Goal: Task Accomplishment & Management: Manage account settings

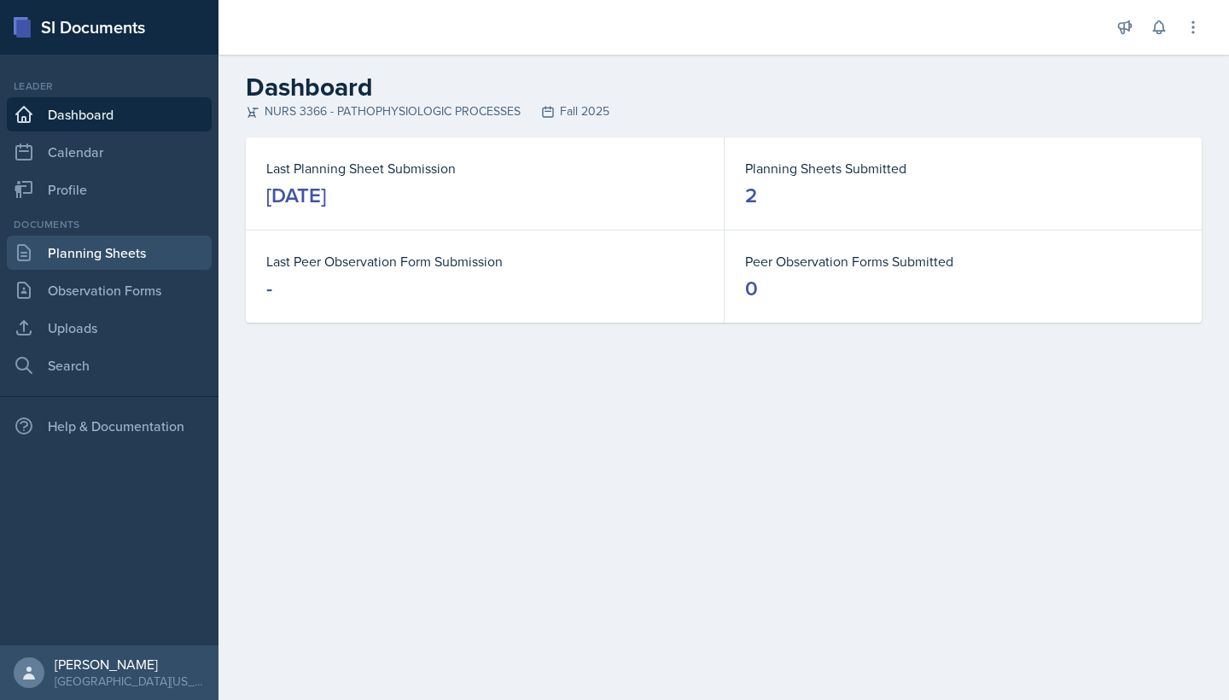
click at [116, 260] on link "Planning Sheets" at bounding box center [109, 253] width 205 height 34
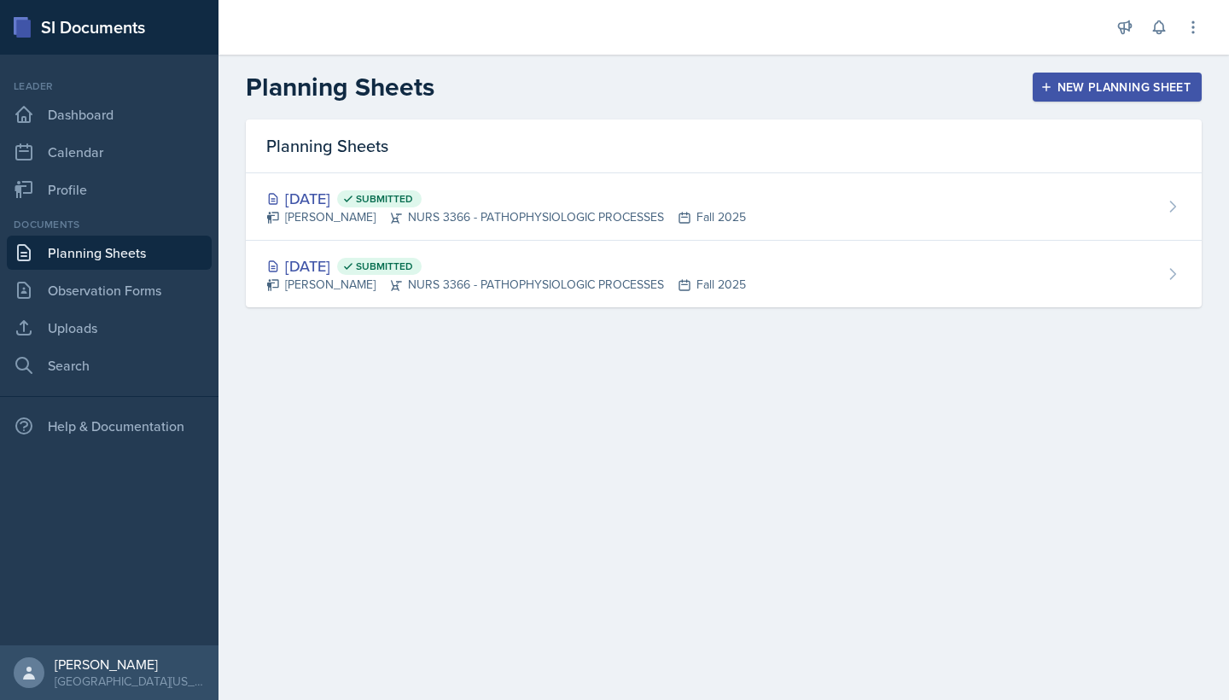
click at [1080, 80] on div "New Planning Sheet" at bounding box center [1117, 87] width 147 height 14
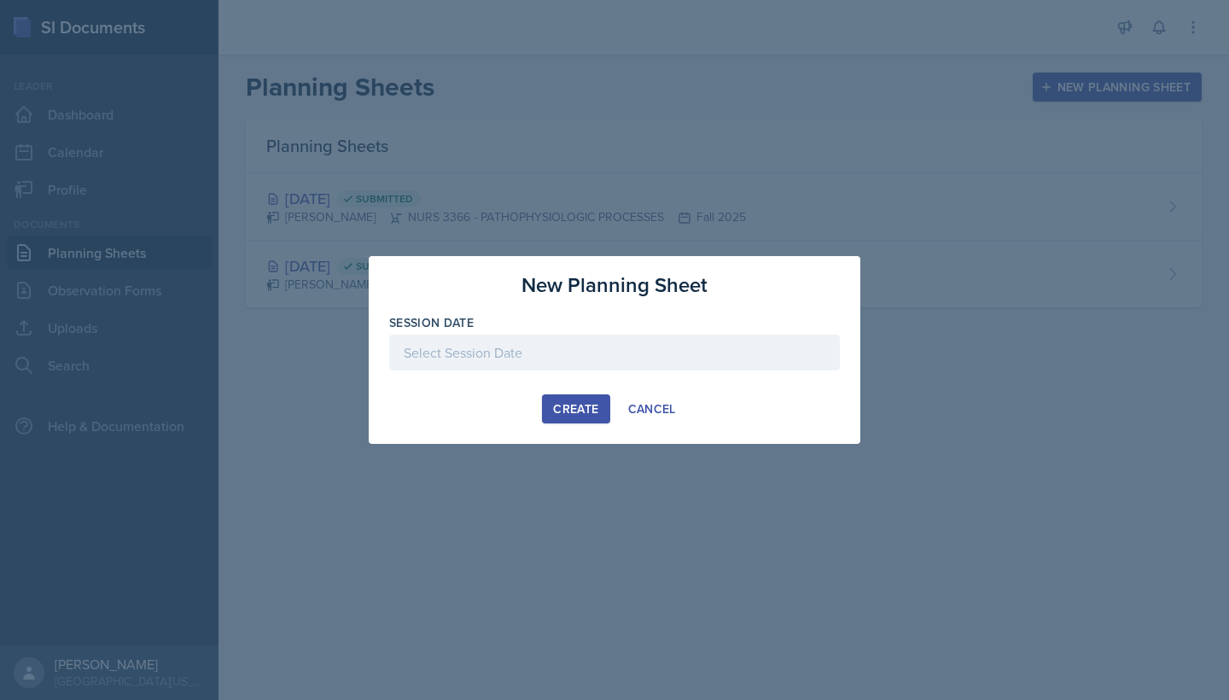
click at [642, 346] on div at bounding box center [614, 353] width 451 height 36
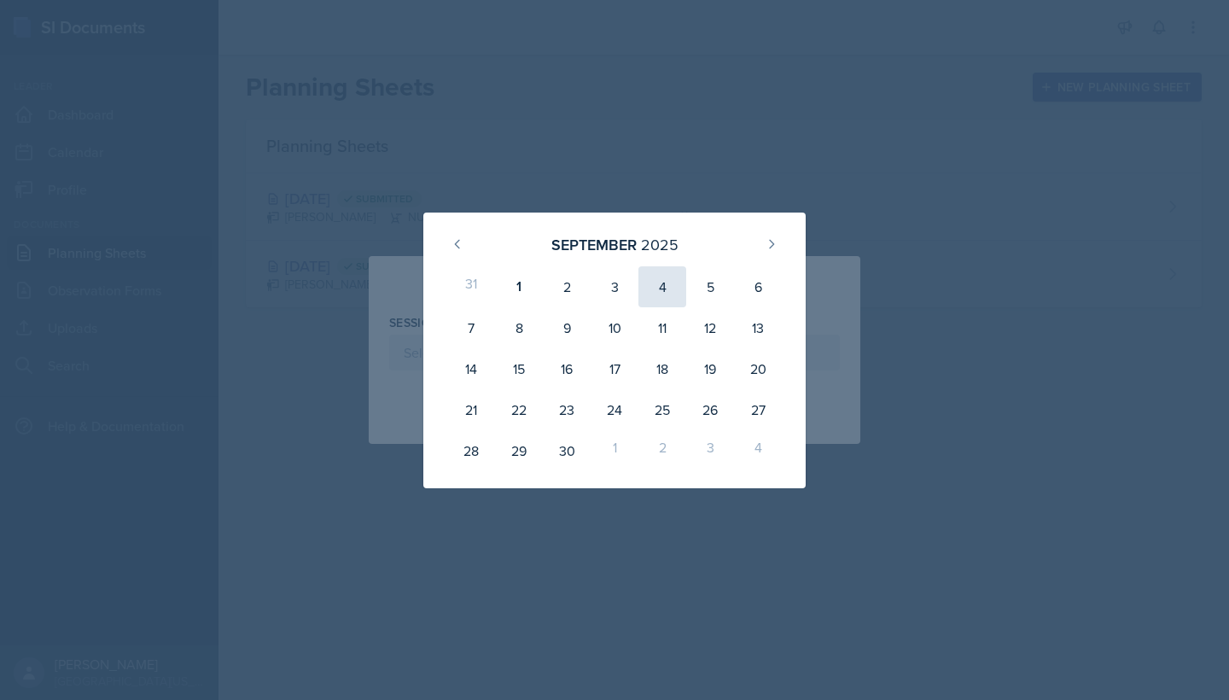
click at [652, 283] on div "4" at bounding box center [663, 286] width 48 height 41
type input "[DATE]"
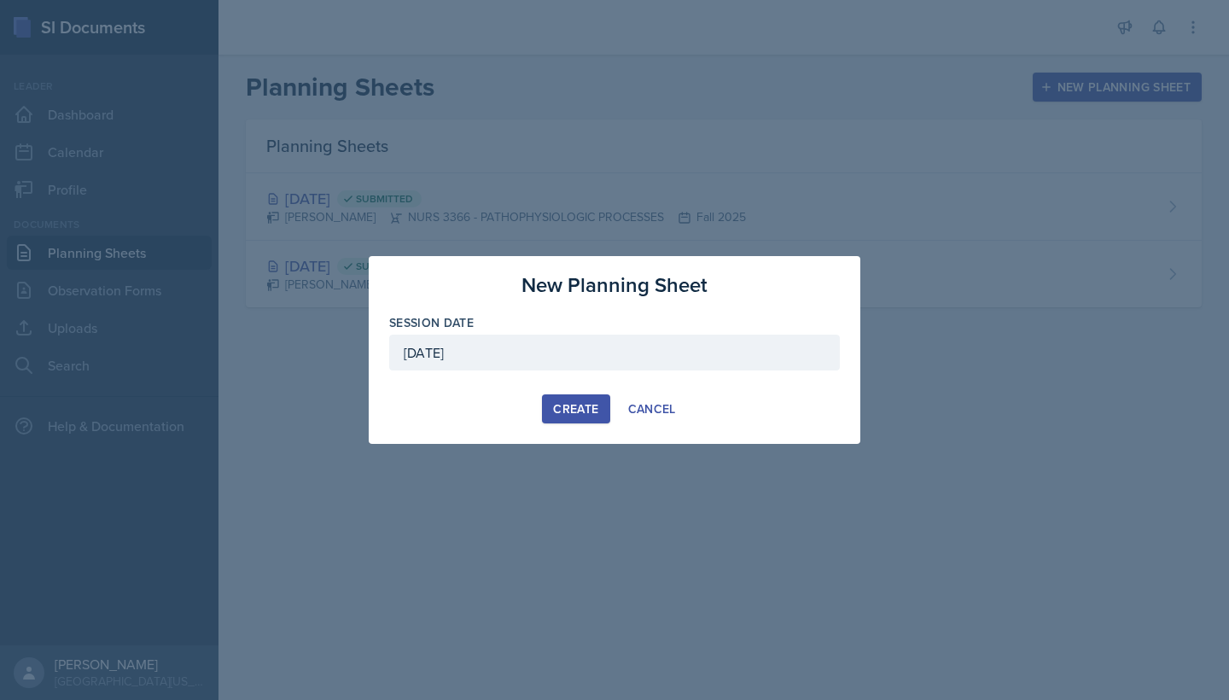
click at [579, 415] on div "Create" at bounding box center [575, 409] width 45 height 14
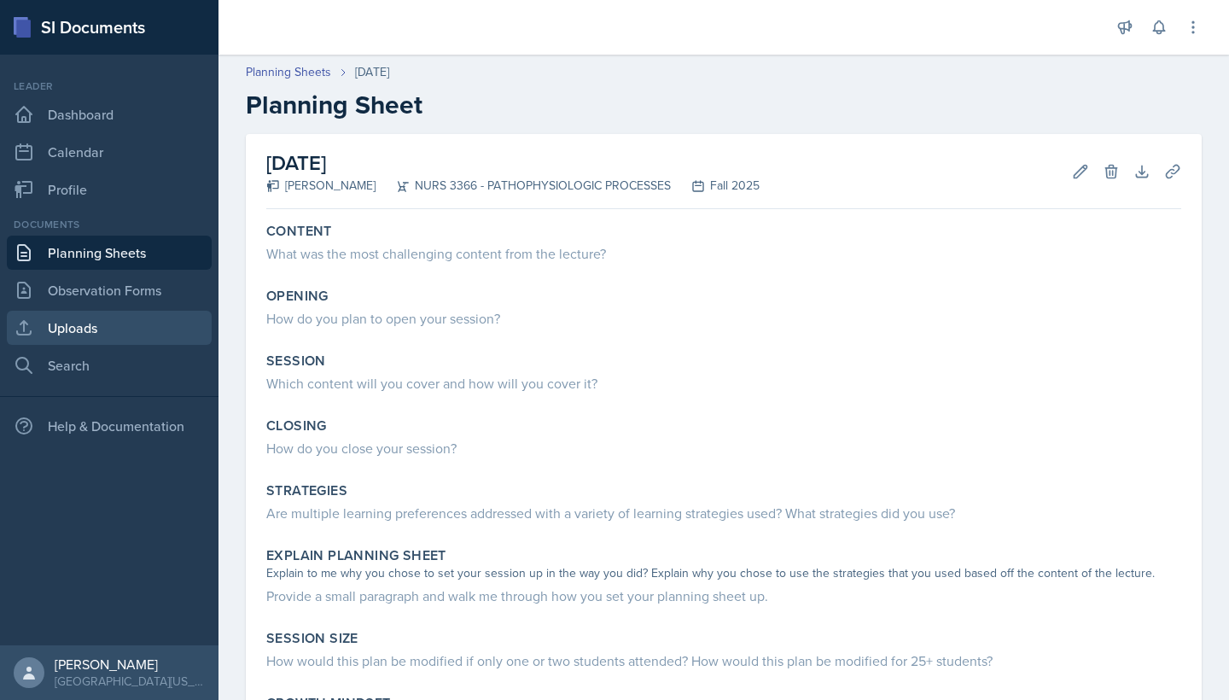
click at [114, 330] on link "Uploads" at bounding box center [109, 328] width 205 height 34
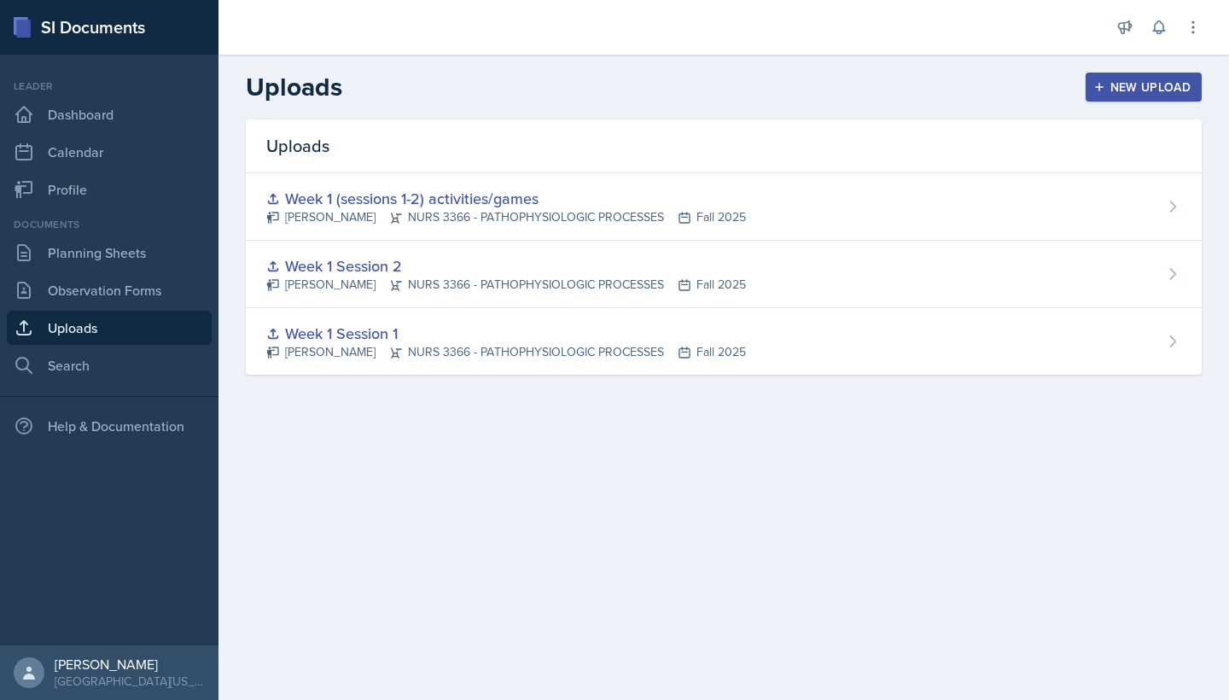
click at [1110, 81] on div "New Upload" at bounding box center [1144, 87] width 95 height 14
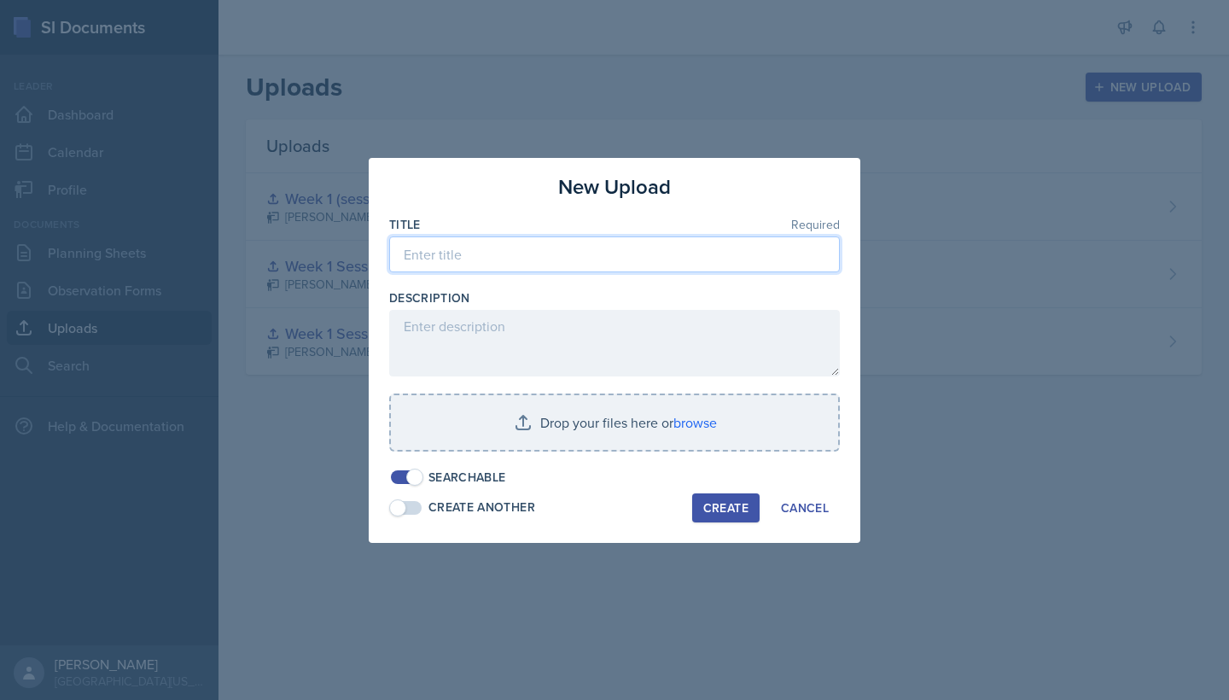
click at [626, 245] on input at bounding box center [614, 255] width 451 height 36
type input "SI patho worksheet session 9/4"
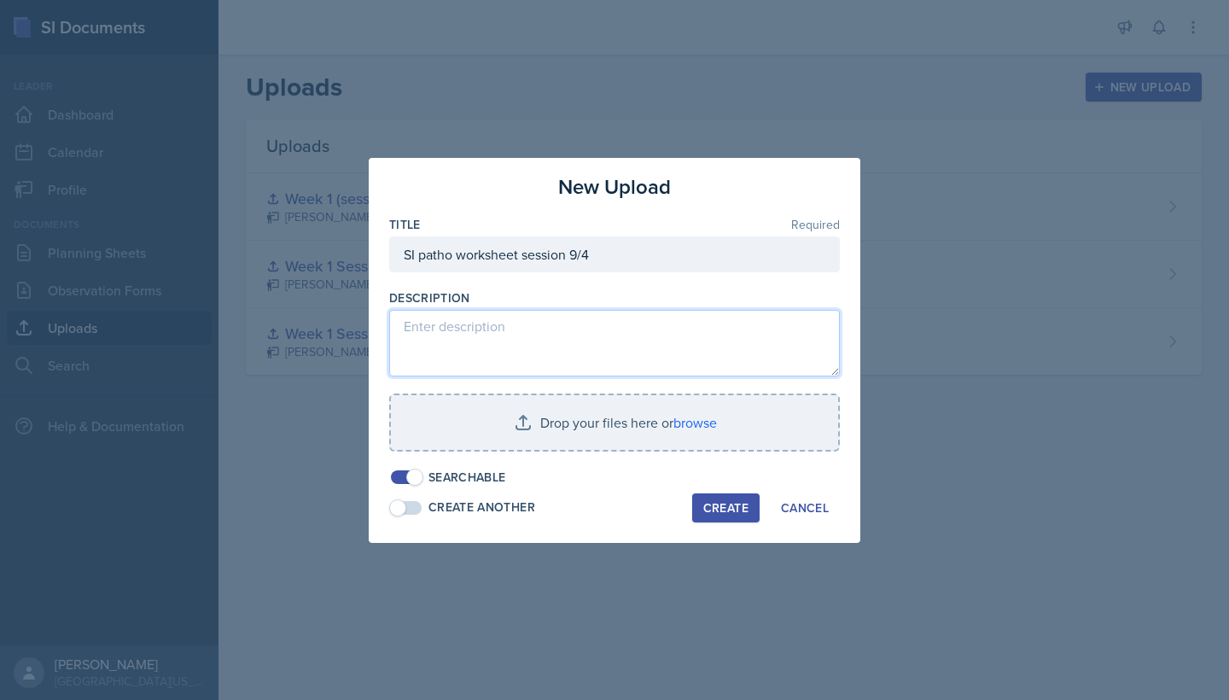
click at [567, 345] on textarea at bounding box center [614, 343] width 451 height 67
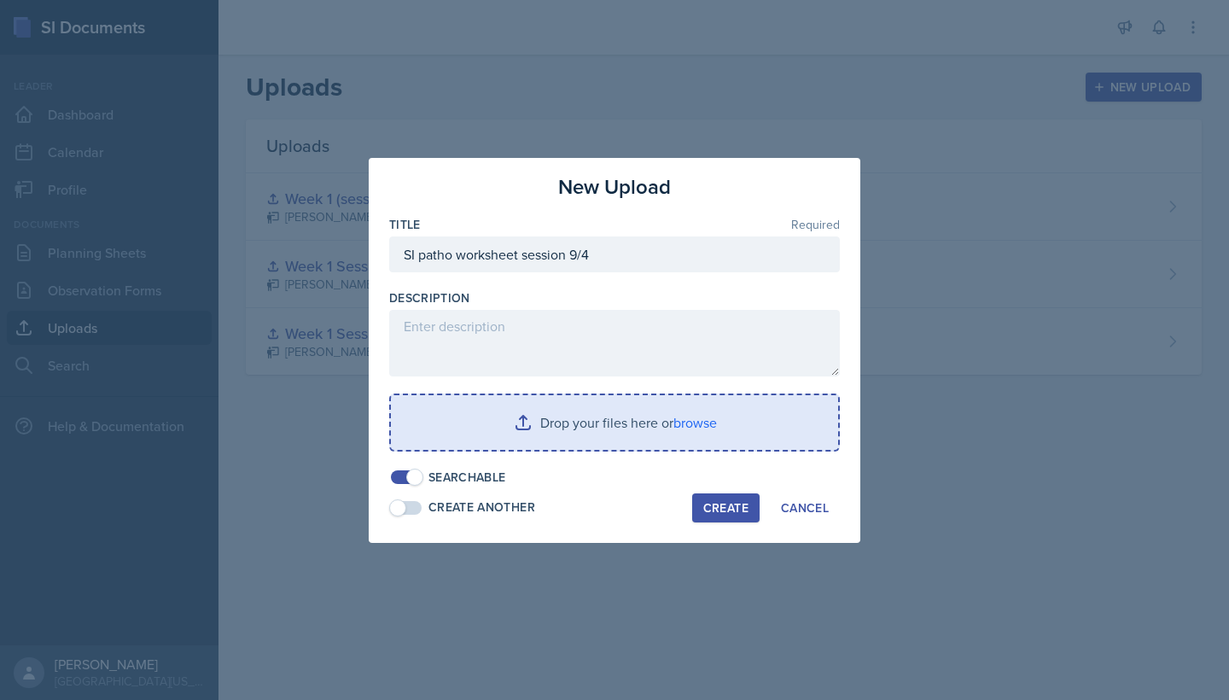
click at [537, 424] on input "file" at bounding box center [614, 422] width 447 height 55
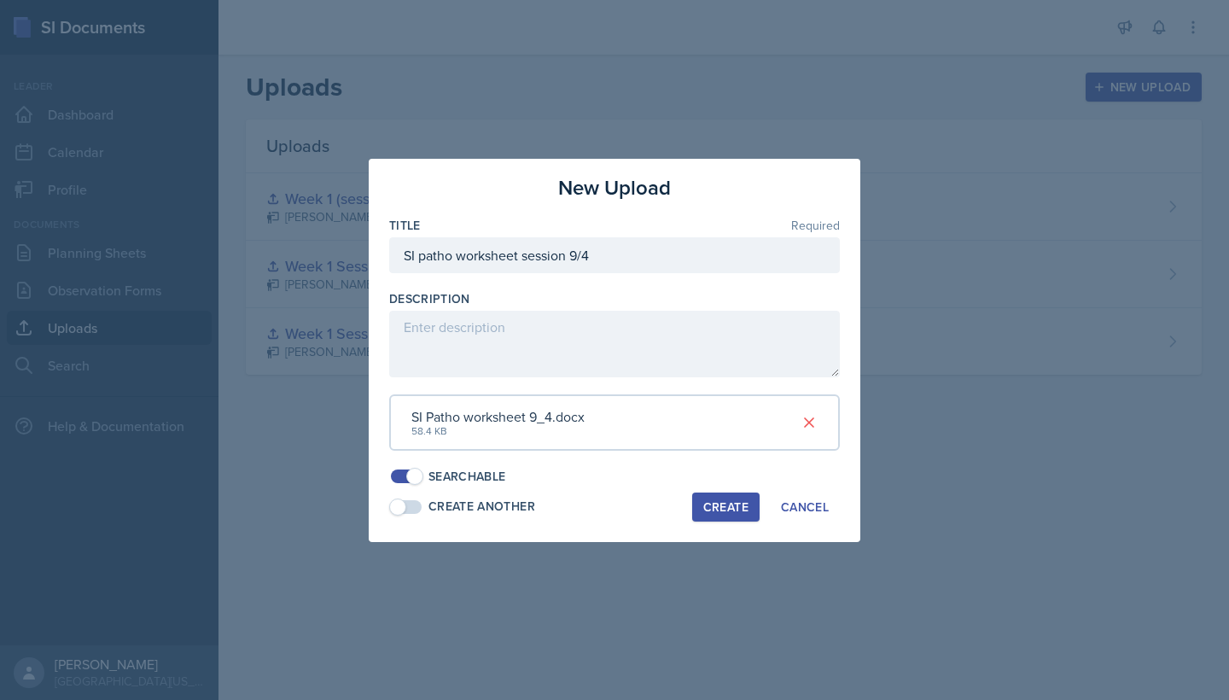
click at [723, 500] on div "Create" at bounding box center [726, 507] width 45 height 14
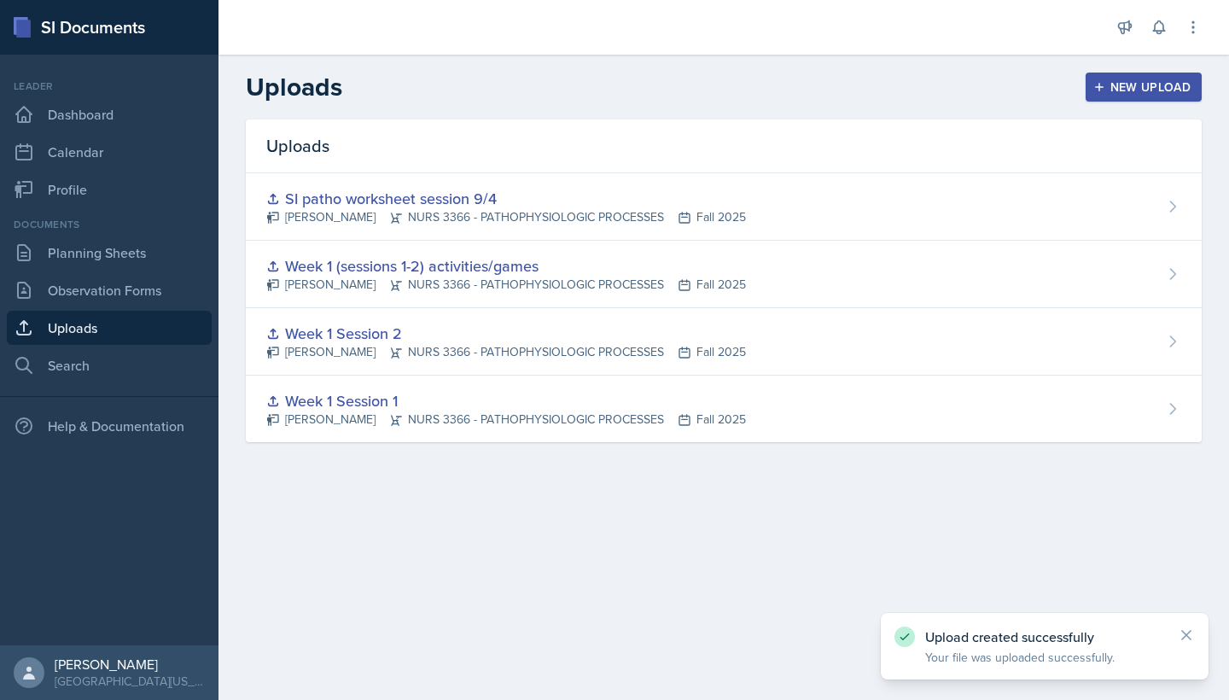
click at [1153, 80] on div "New Upload" at bounding box center [1144, 87] width 95 height 14
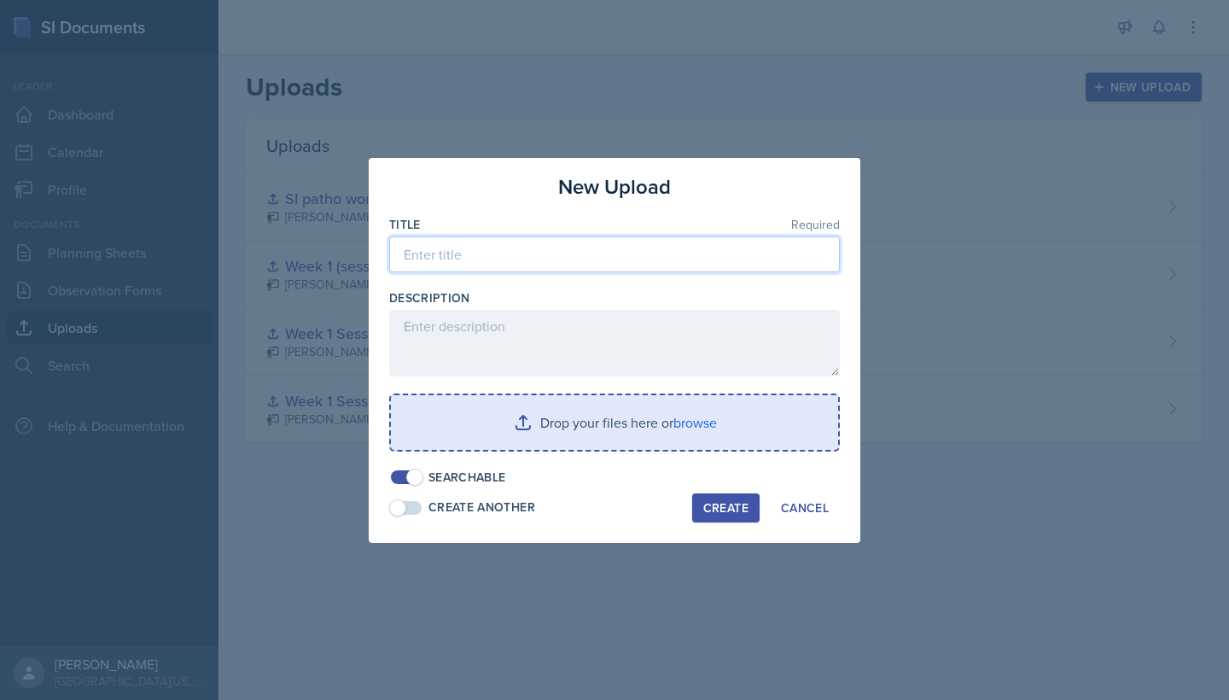
click at [581, 268] on input at bounding box center [614, 255] width 451 height 36
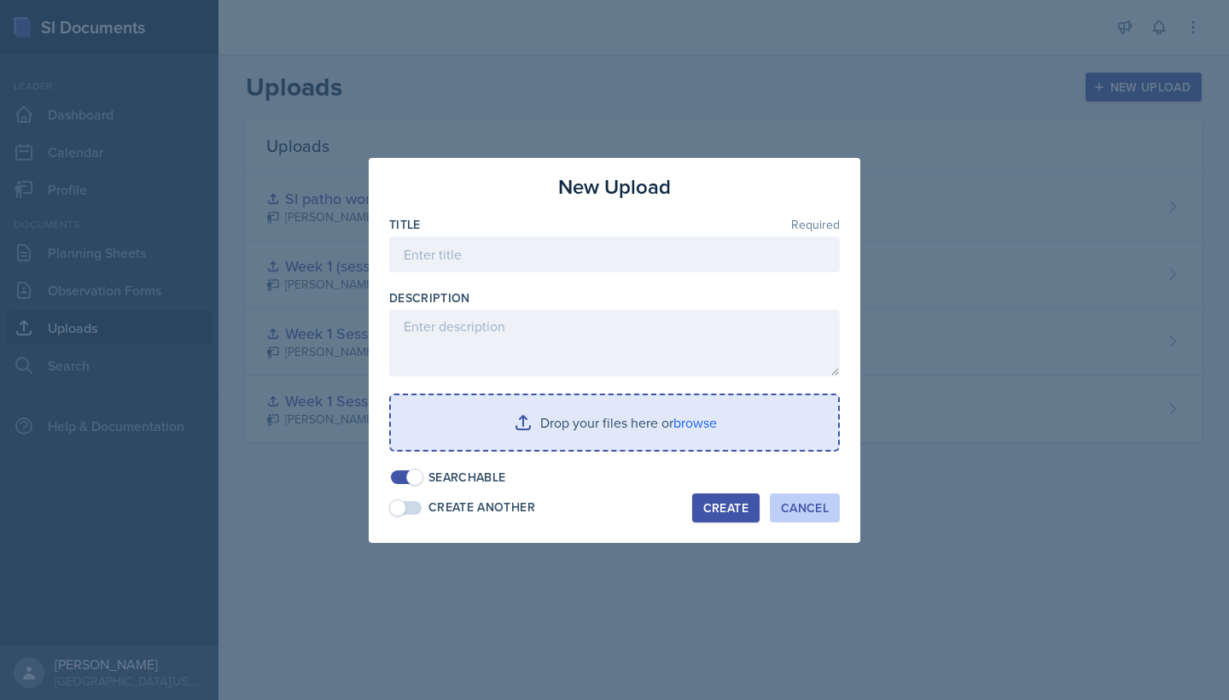
click at [794, 501] on div "Cancel" at bounding box center [805, 508] width 48 height 14
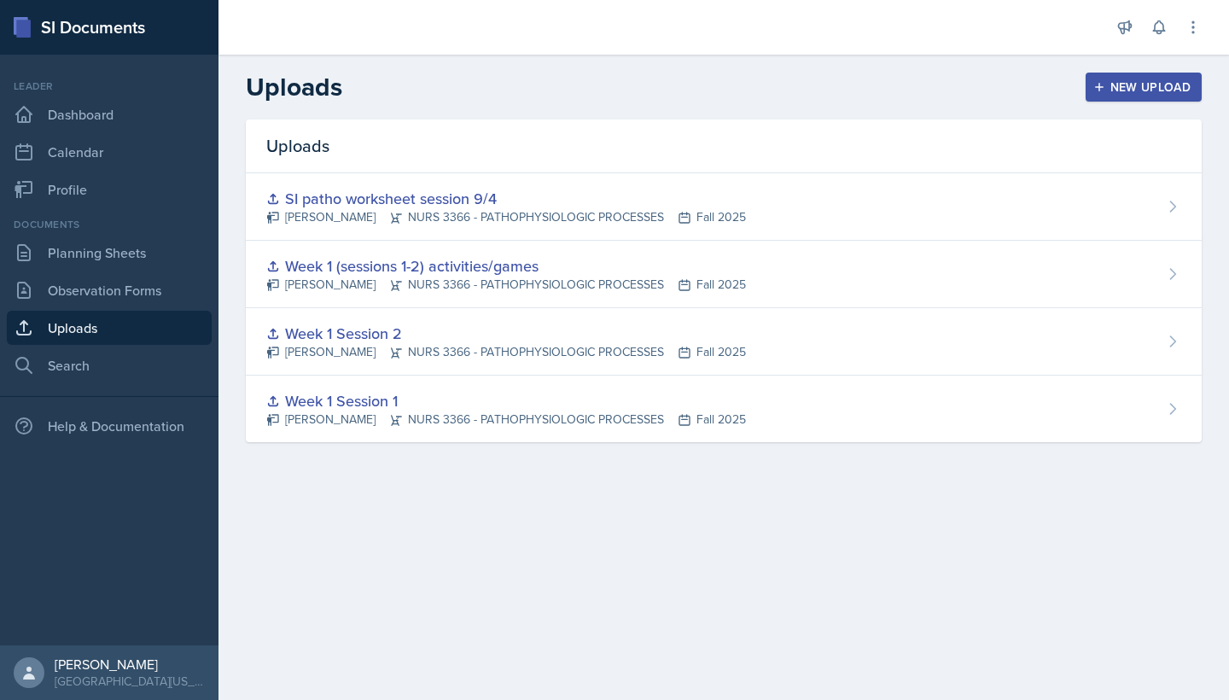
click at [1164, 94] on div "New Upload" at bounding box center [1144, 87] width 95 height 14
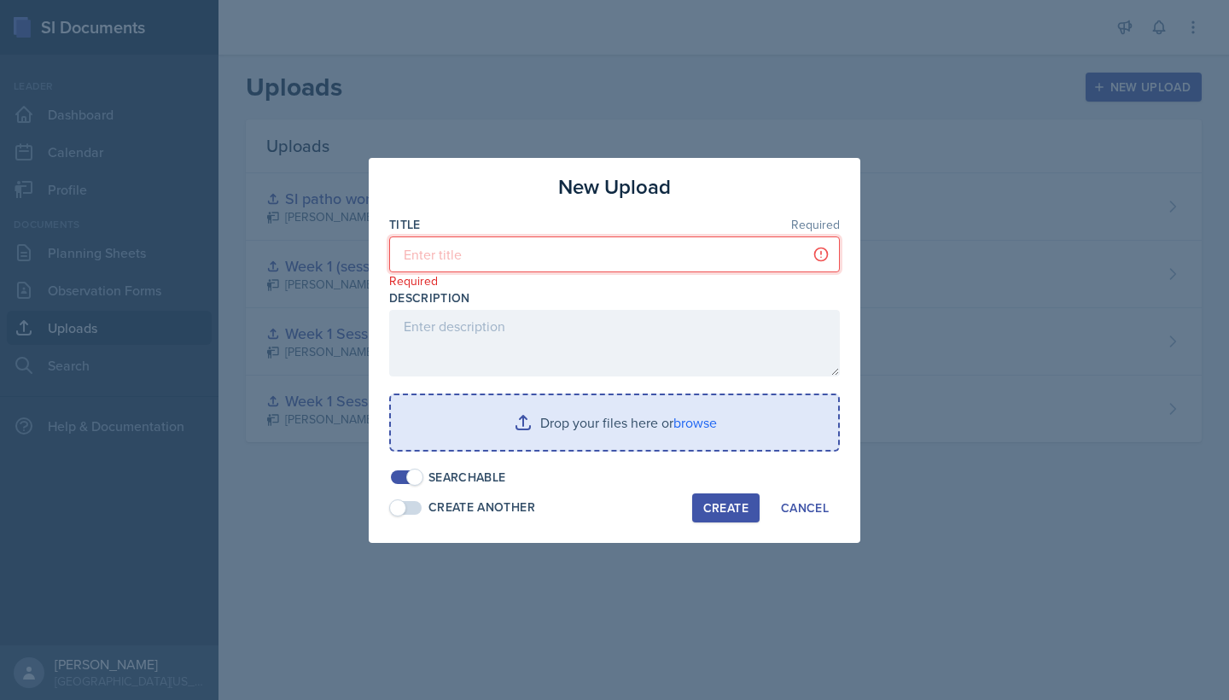
click at [682, 250] on input at bounding box center [614, 255] width 451 height 36
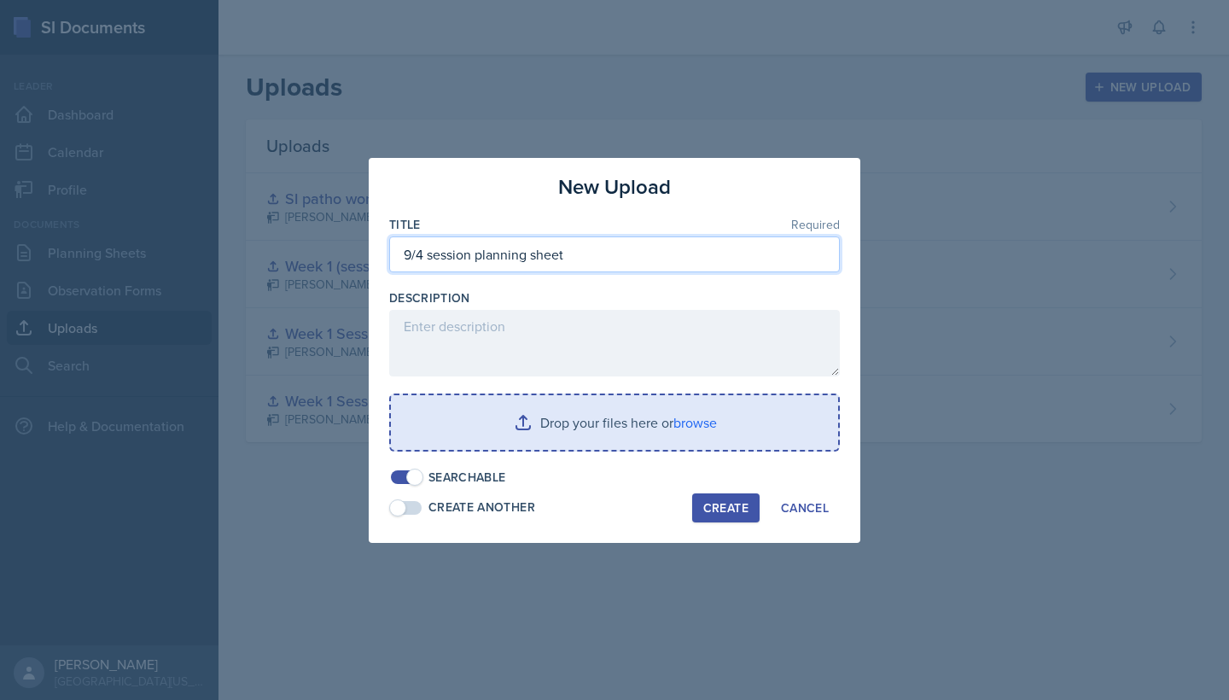
type input "9/4 session planning sheet"
click at [607, 420] on input "file" at bounding box center [614, 422] width 447 height 55
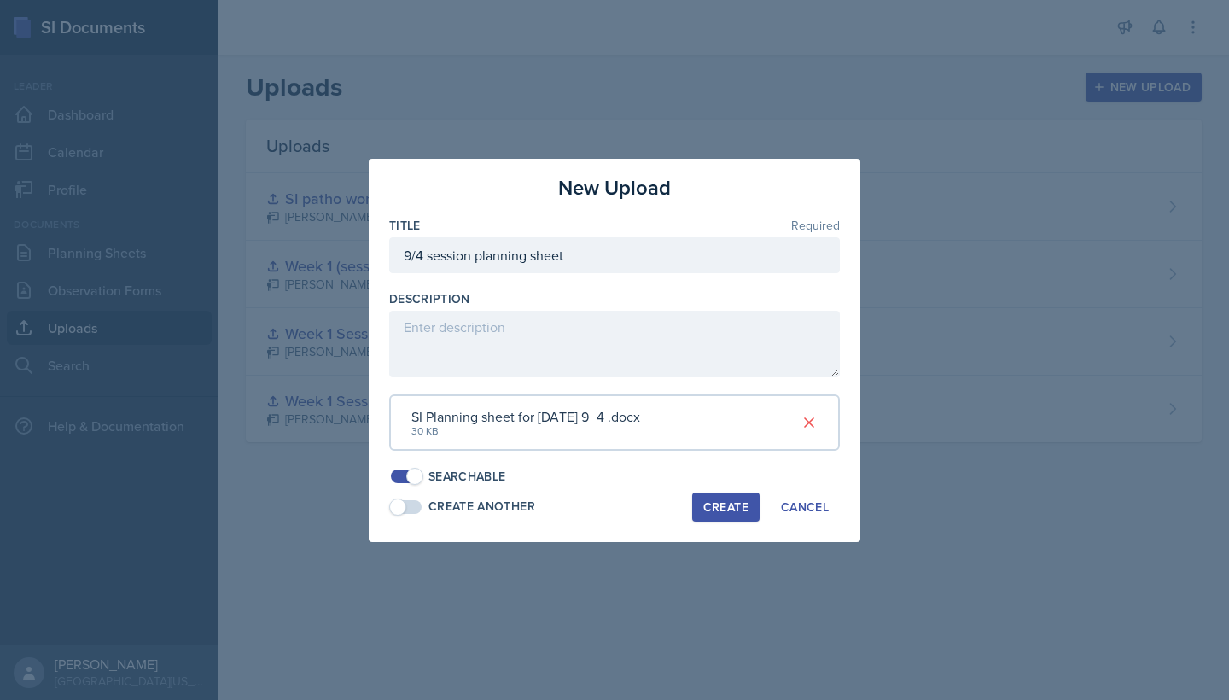
click at [729, 502] on div "Create" at bounding box center [726, 507] width 45 height 14
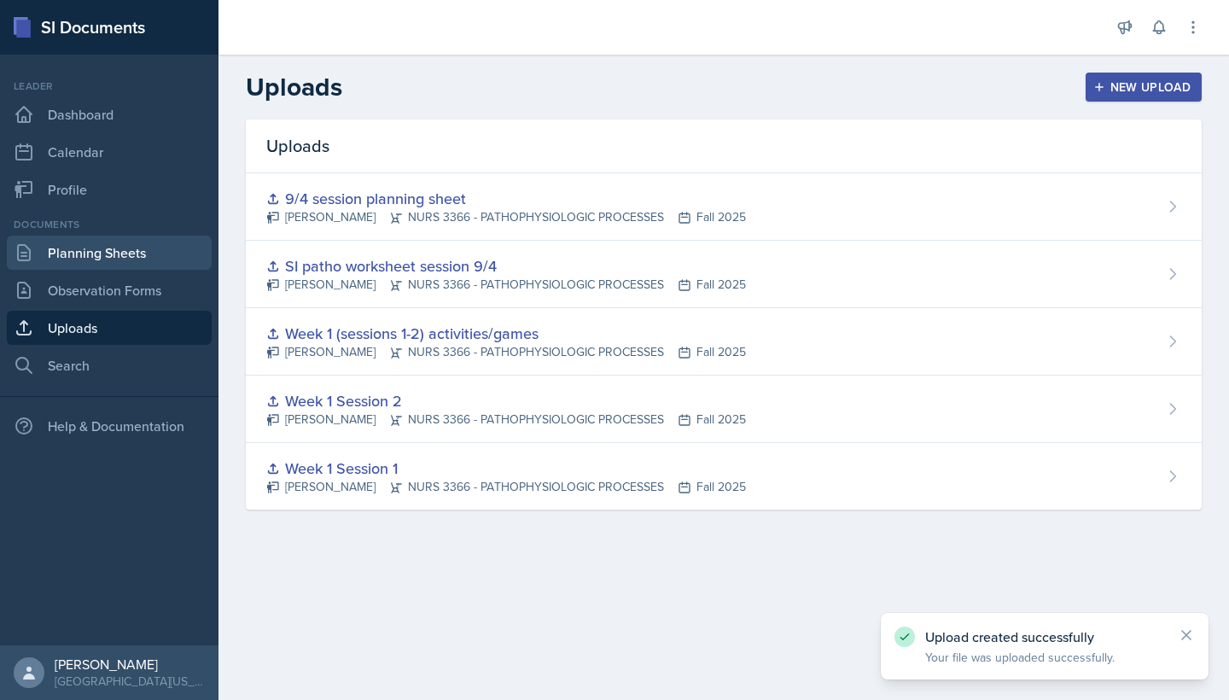
click at [114, 260] on link "Planning Sheets" at bounding box center [109, 253] width 205 height 34
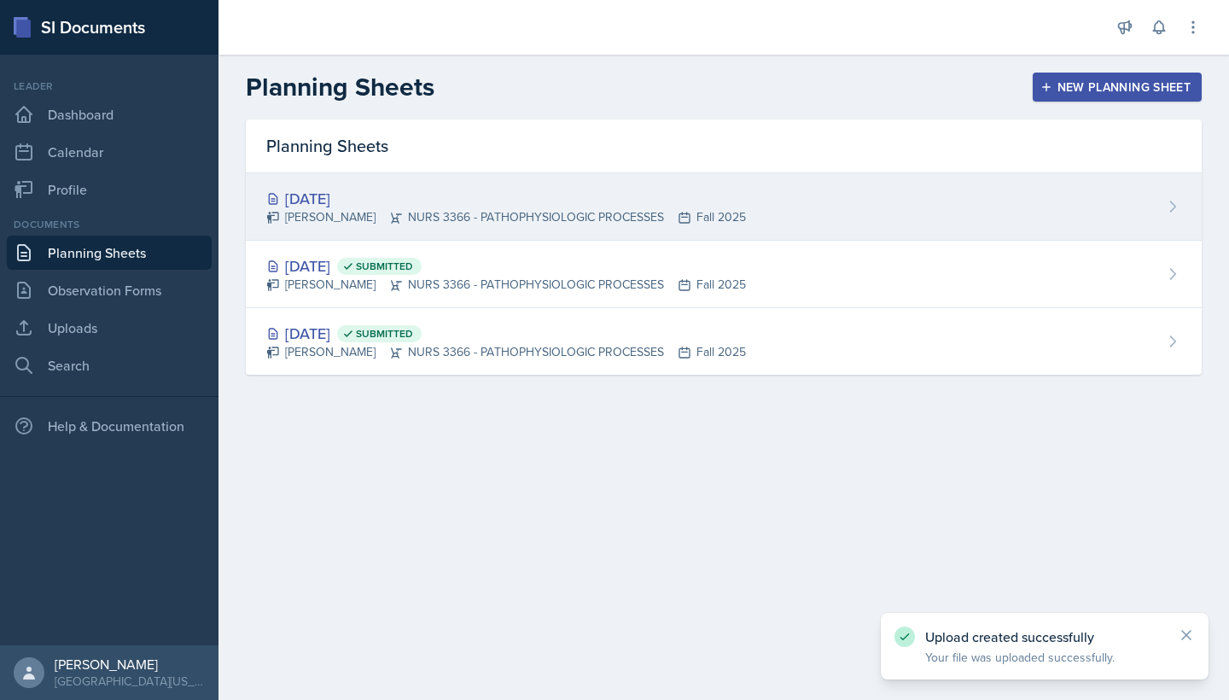
click at [496, 214] on div "[PERSON_NAME] NURS 3366 - PATHOPHYSIOLOGIC PROCESSES Fall 2025" at bounding box center [506, 217] width 480 height 18
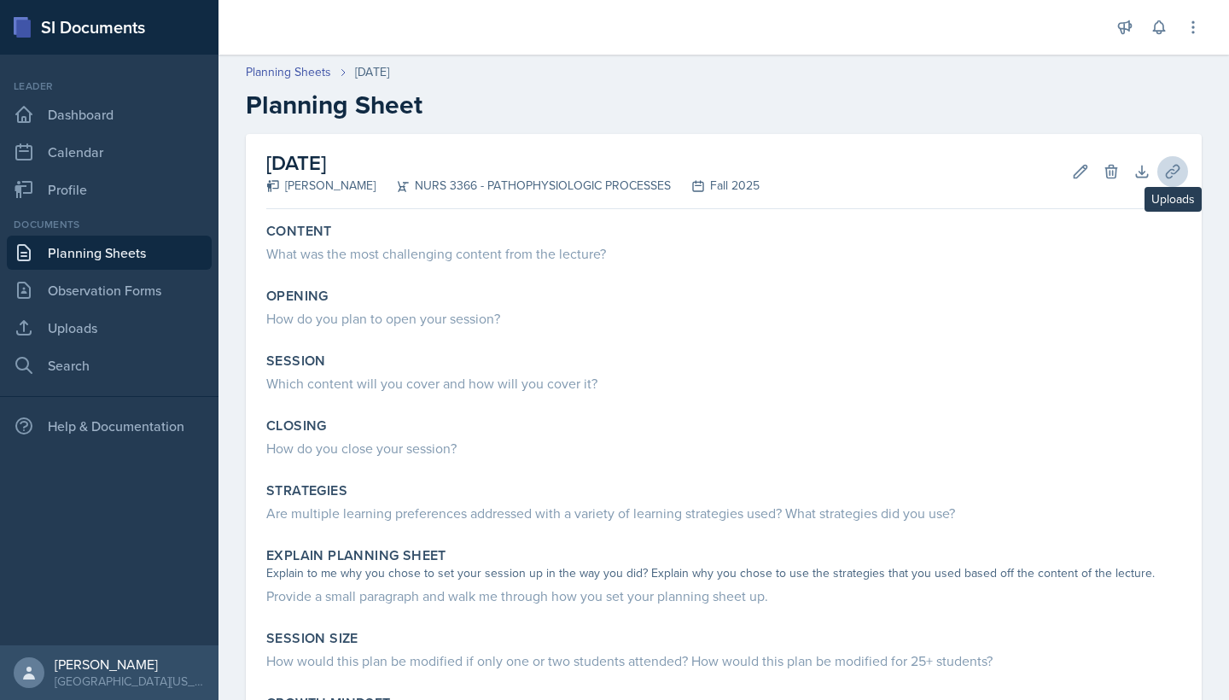
click at [1172, 177] on icon at bounding box center [1172, 171] width 13 height 13
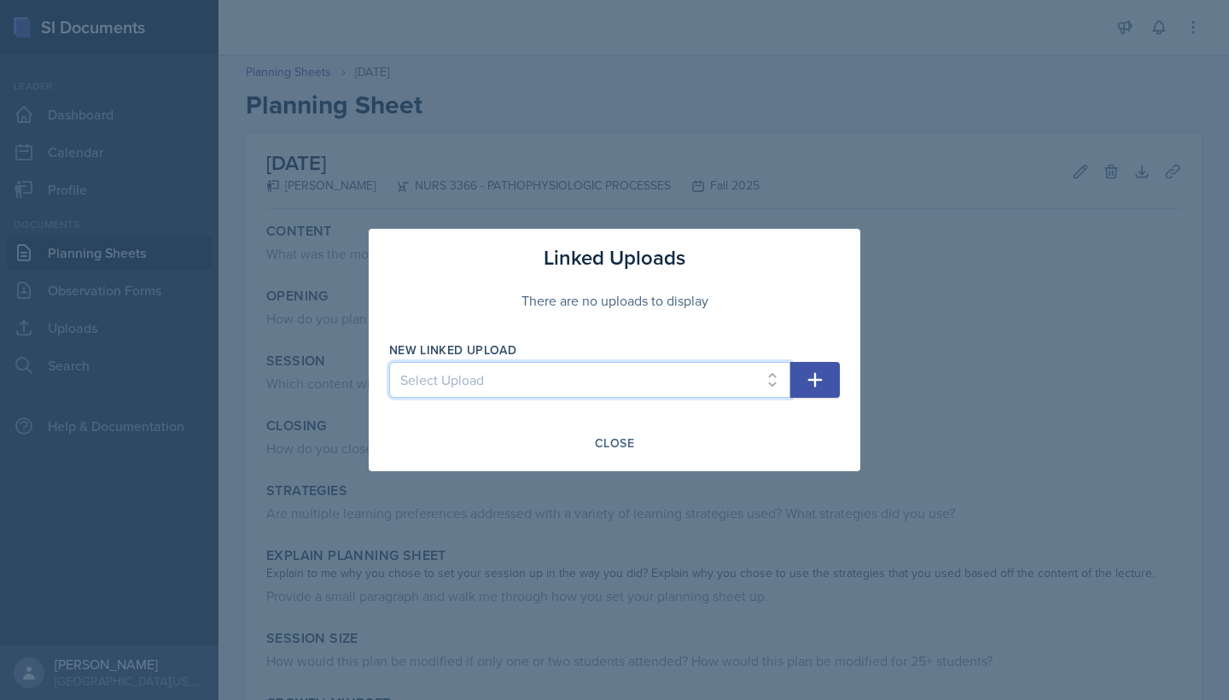
select select "88e93105-199b-4a8e-b974-c4ba23472e40"
click at [820, 381] on icon "button" at bounding box center [816, 380] width 15 height 15
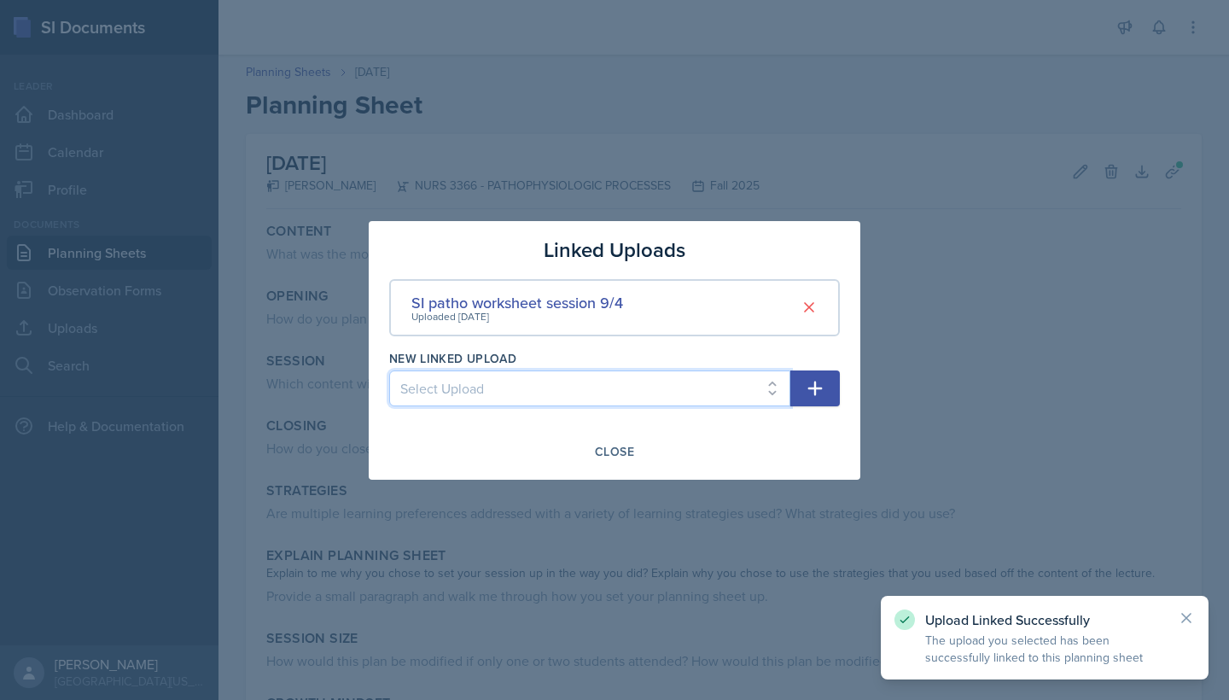
select select "f54a299b-0bf1-4498-abc8-4269033802d7"
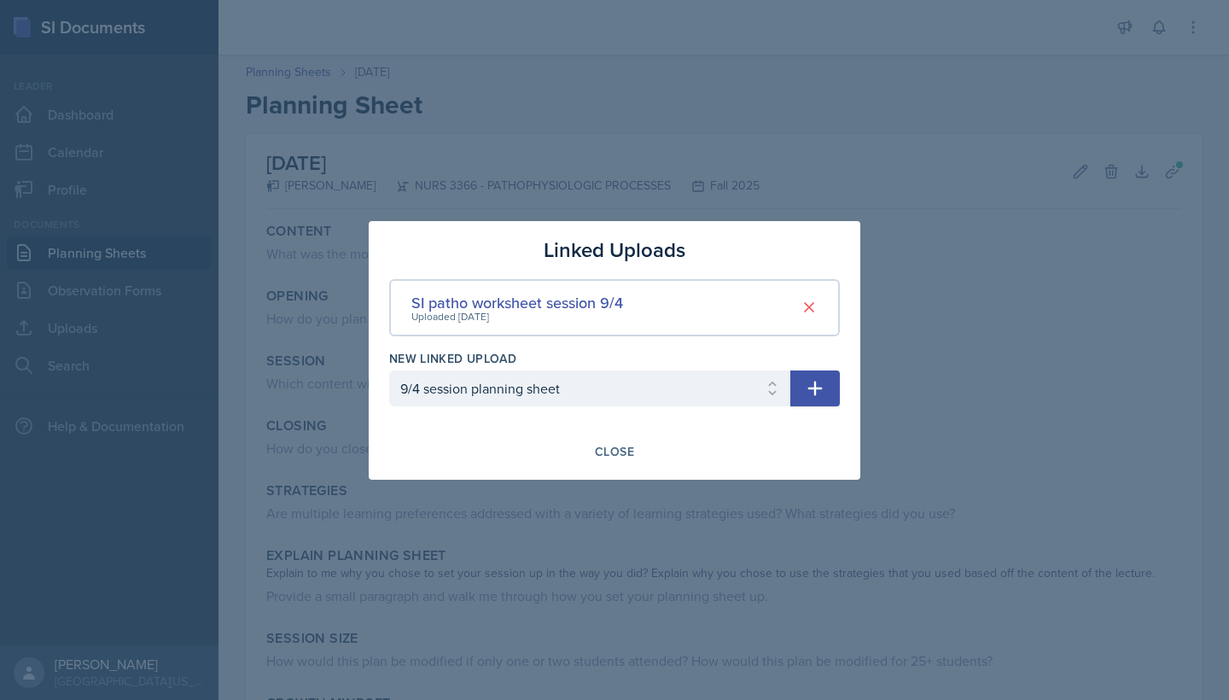
click at [806, 387] on icon "button" at bounding box center [815, 388] width 20 height 20
select select
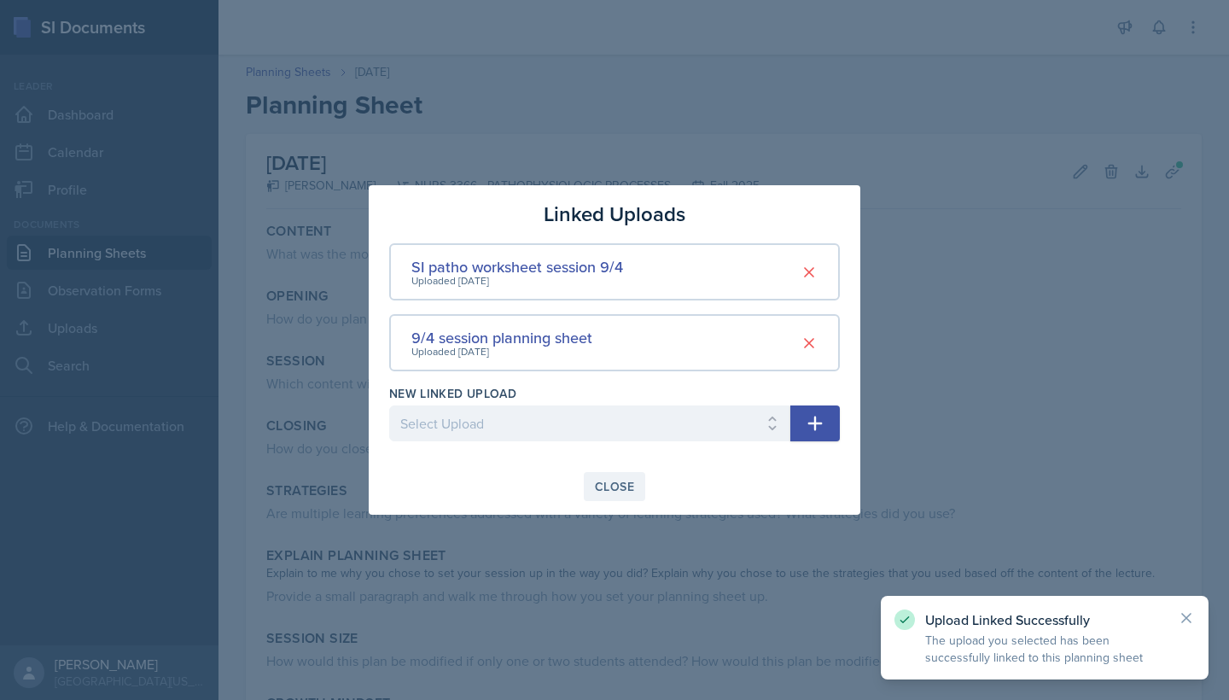
click at [630, 488] on div "Close" at bounding box center [614, 487] width 39 height 14
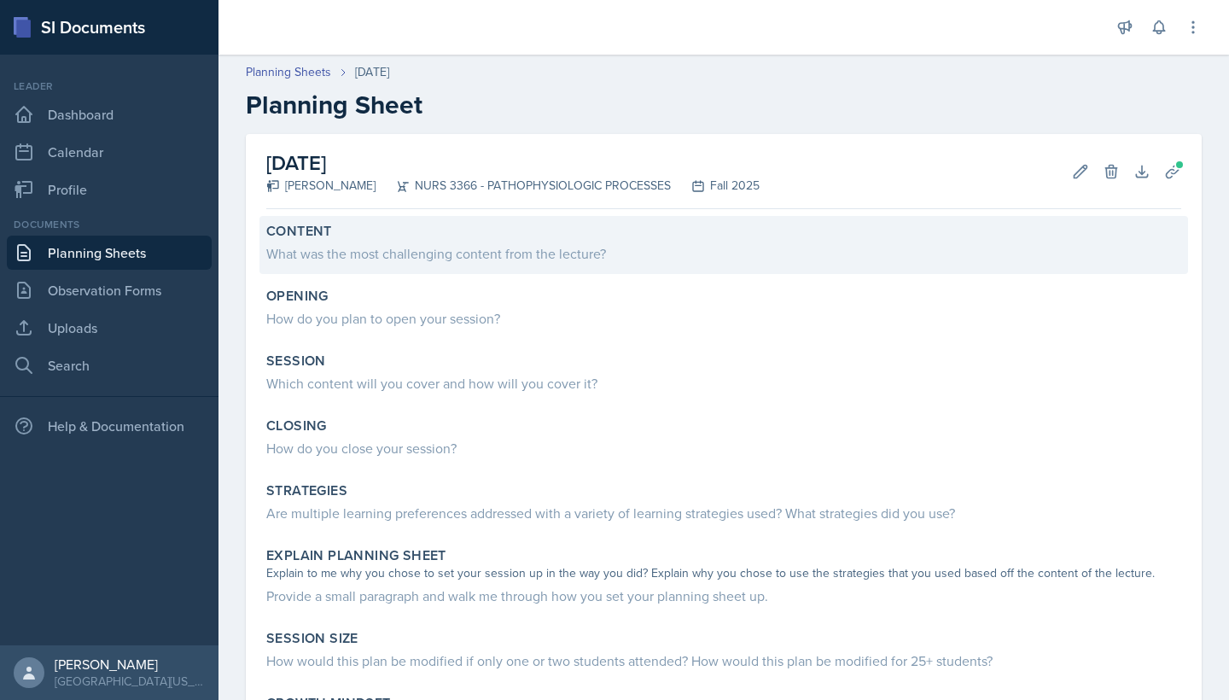
click at [456, 251] on div "What was the most challenging content from the lecture?" at bounding box center [723, 253] width 915 height 20
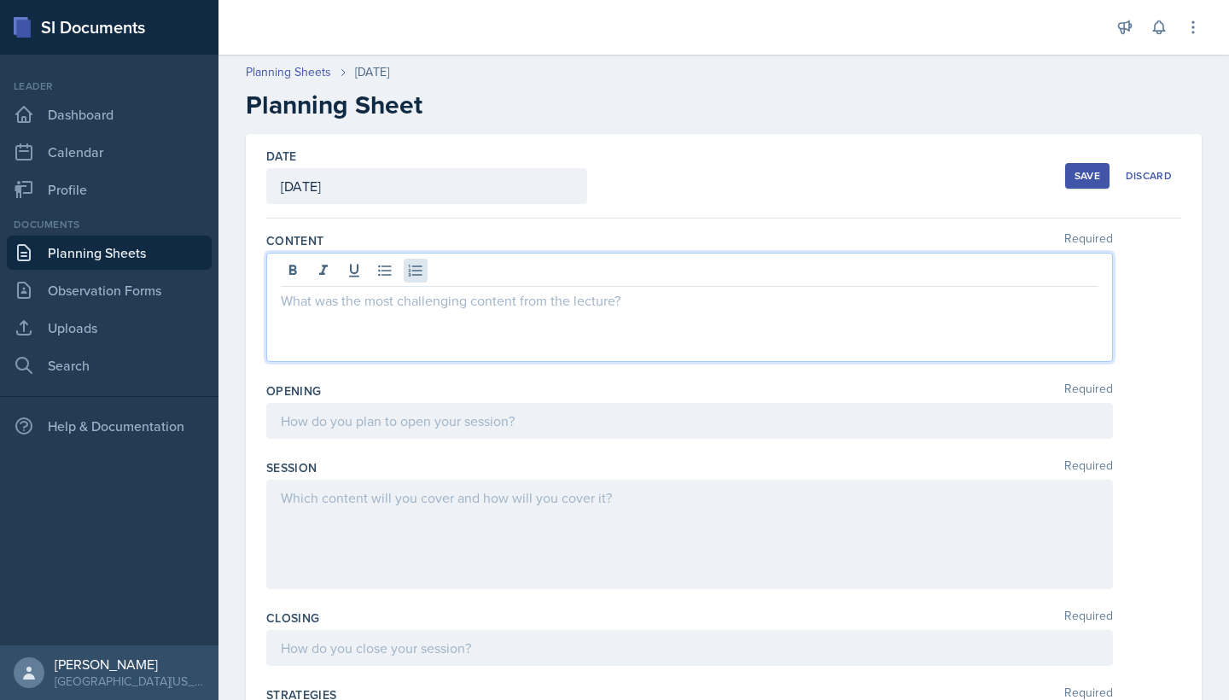
drag, startPoint x: 626, startPoint y: 277, endPoint x: 424, endPoint y: 276, distance: 201.5
click at [424, 276] on div at bounding box center [689, 307] width 847 height 109
drag, startPoint x: 441, startPoint y: 299, endPoint x: 542, endPoint y: 296, distance: 101.6
click at [542, 296] on p at bounding box center [690, 300] width 818 height 20
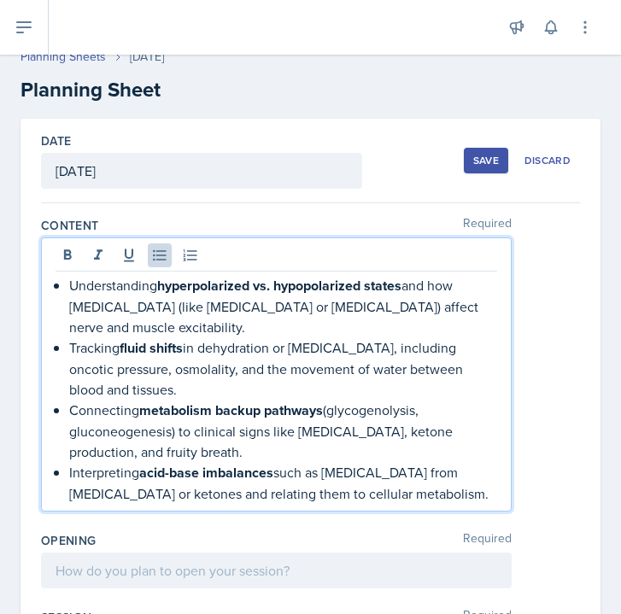
scroll to position [17, 0]
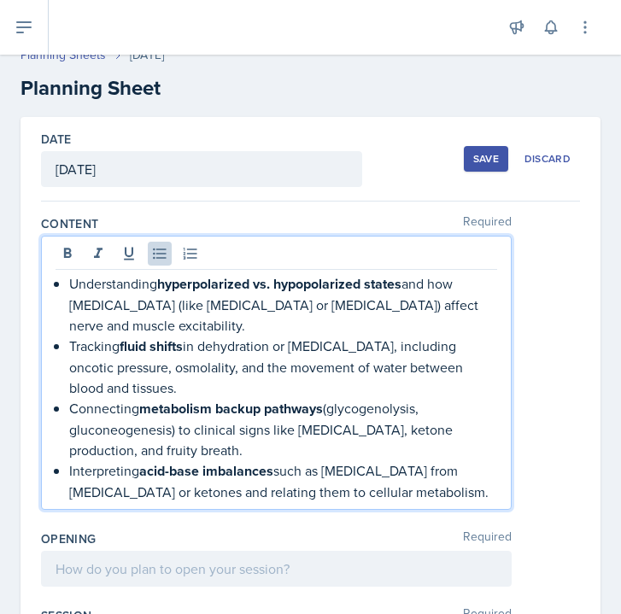
click at [68, 284] on div "Understanding hyperpolarized vs. hypopolarized states and how [MEDICAL_DATA] (l…" at bounding box center [275, 387] width 441 height 229
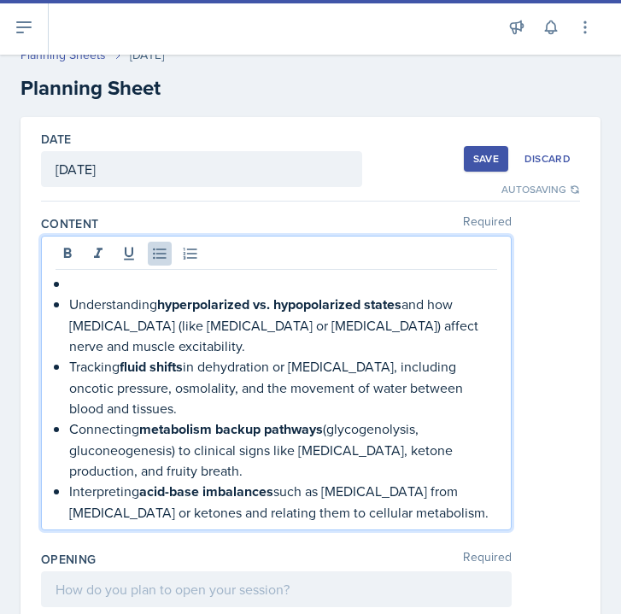
click at [82, 286] on p at bounding box center [283, 283] width 428 height 20
paste div
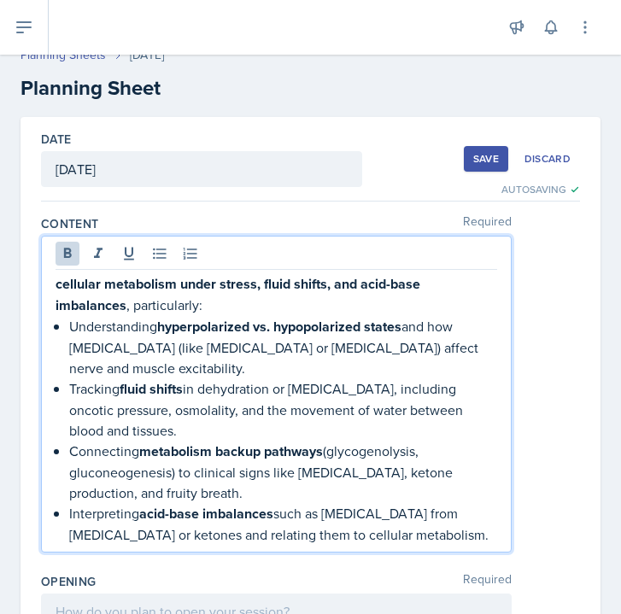
click at [61, 282] on strong "cellular metabolism under stress, fluid shifts, and acid-base imbalances" at bounding box center [239, 294] width 368 height 41
click at [209, 304] on p "Cellular metabolism under stress, fluid shifts, and acid-base imbalances , part…" at bounding box center [275, 294] width 441 height 43
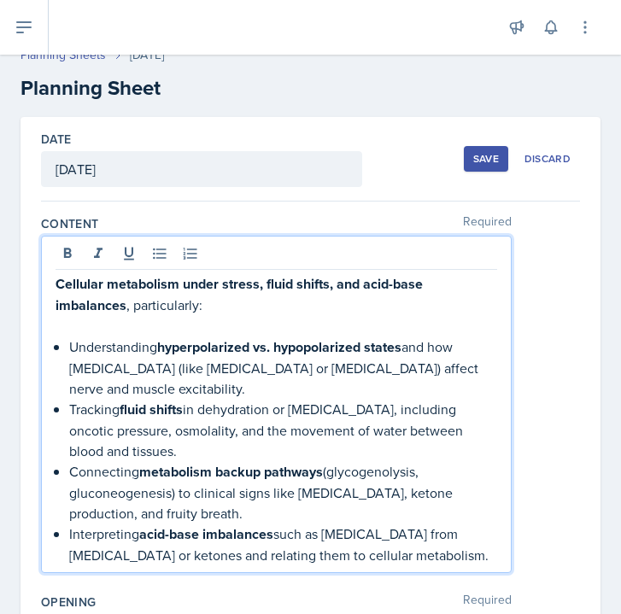
click at [212, 401] on p "Tracking fluid shifts in dehydration or [MEDICAL_DATA], including oncotic press…" at bounding box center [283, 430] width 428 height 62
click at [221, 375] on p "Understanding hyperpolarized vs. hypopolarized states and how [MEDICAL_DATA] (l…" at bounding box center [283, 367] width 428 height 62
click at [222, 384] on p "Understanding hyperpolarized vs. hypopolarized states and how [MEDICAL_DATA] (l…" at bounding box center [283, 367] width 428 height 62
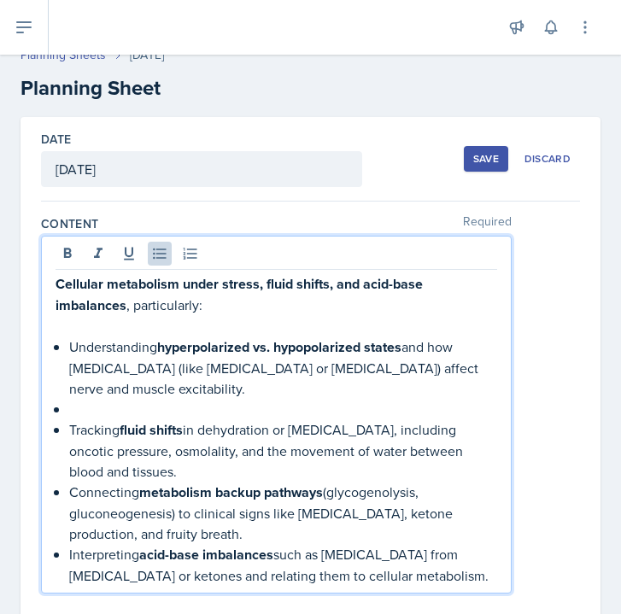
click at [206, 476] on p "Tracking fluid shifts in dehydration or [MEDICAL_DATA], including oncotic press…" at bounding box center [283, 450] width 428 height 62
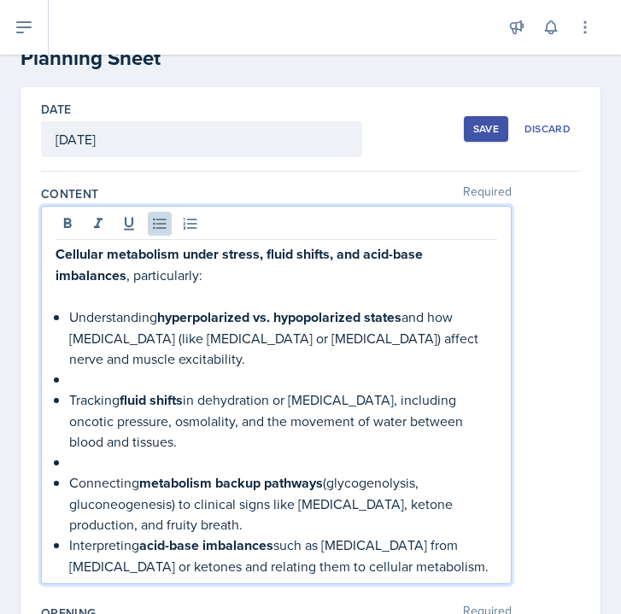
scroll to position [79, 0]
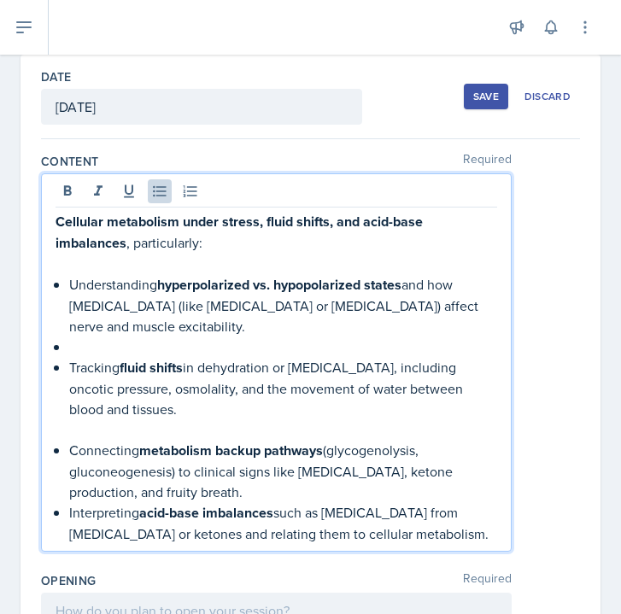
click at [116, 342] on p at bounding box center [283, 346] width 428 height 20
click at [262, 493] on p "Connecting metabolism backup pathways (glycogenolysis, gluconeogenesis) to clin…" at bounding box center [283, 471] width 428 height 62
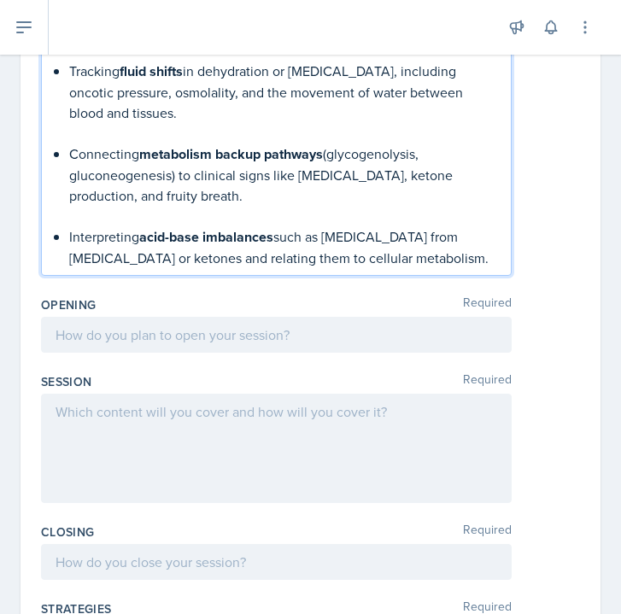
scroll to position [383, 0]
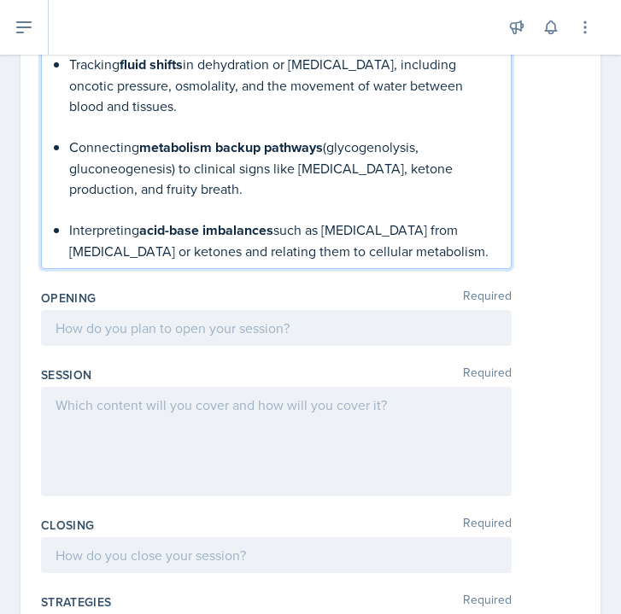
click at [212, 322] on div at bounding box center [276, 328] width 470 height 36
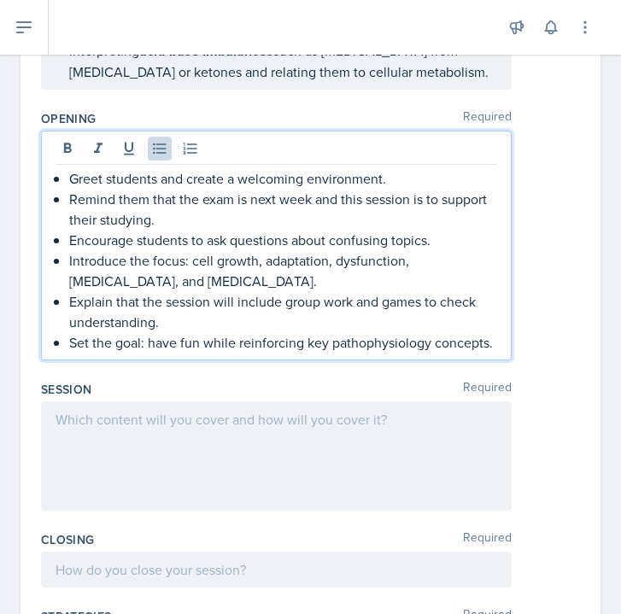
scroll to position [540, 0]
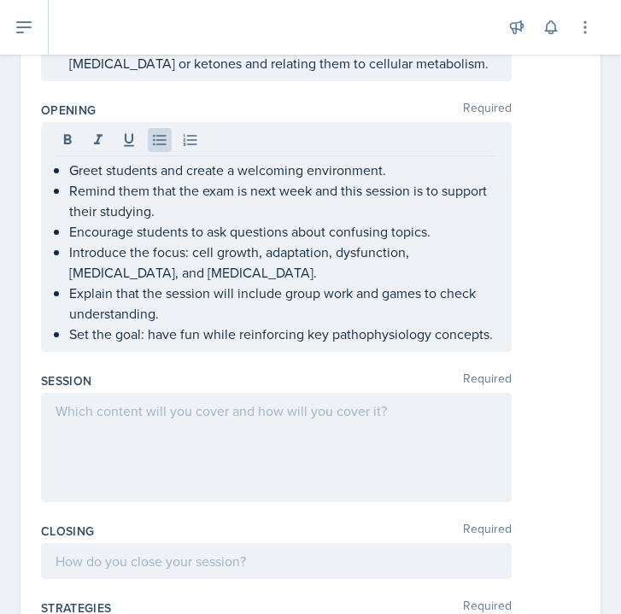
click at [105, 431] on div at bounding box center [276, 447] width 470 height 109
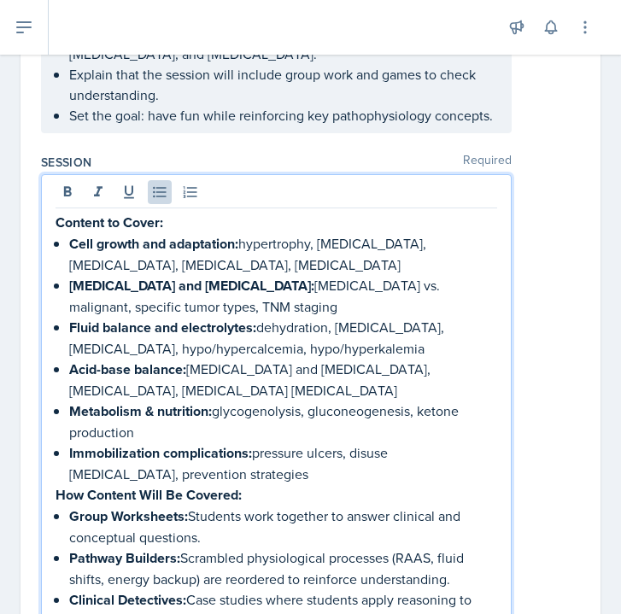
scroll to position [727, 0]
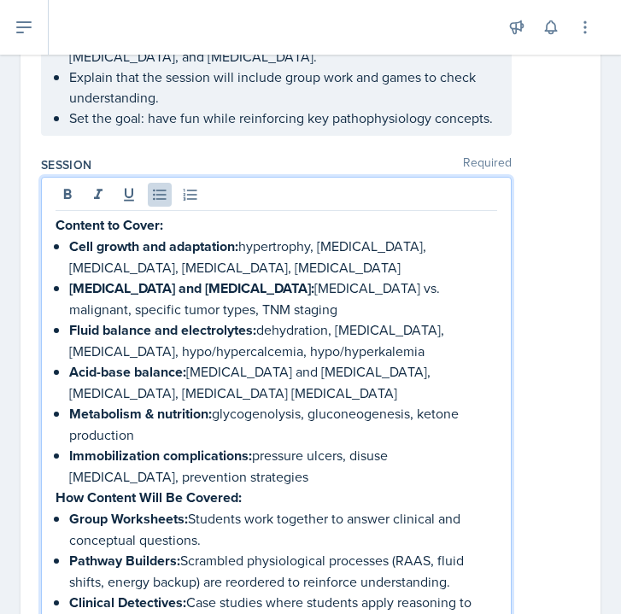
click at [226, 480] on p "Immobilization complications: pressure ulcers, disuse [MEDICAL_DATA], preventio…" at bounding box center [283, 466] width 428 height 42
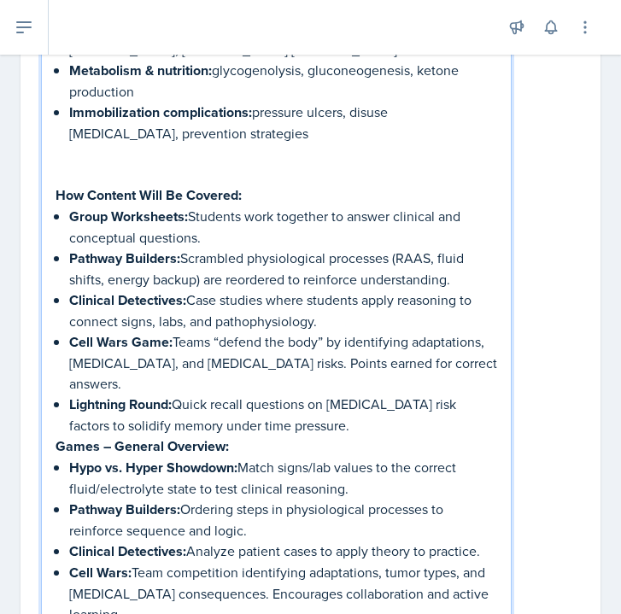
scroll to position [1077, 0]
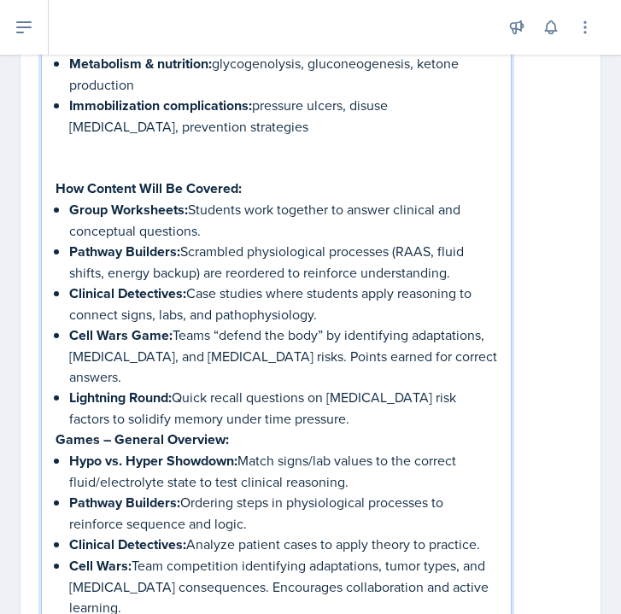
click at [304, 400] on p "Lightning Round: Quick recall questions on [MEDICAL_DATA] risk factors to solid…" at bounding box center [283, 408] width 428 height 42
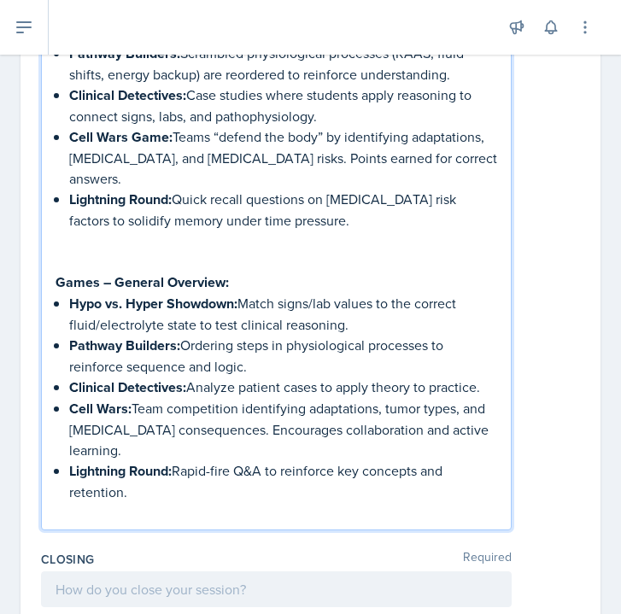
scroll to position [1286, 0]
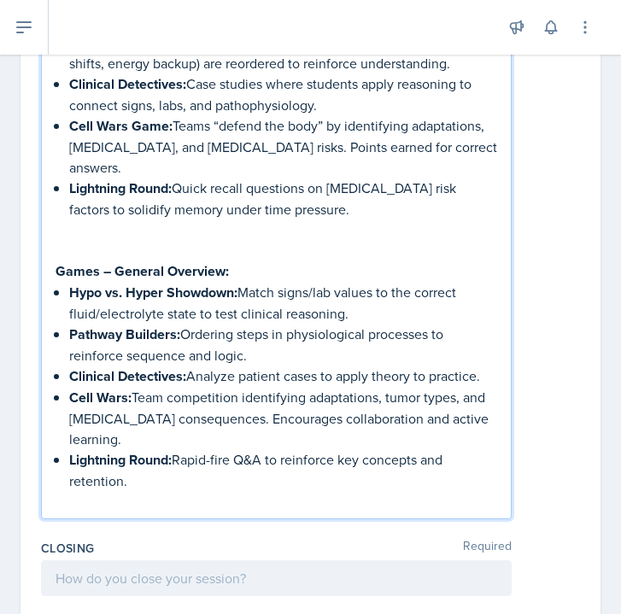
click at [278, 491] on p at bounding box center [275, 501] width 441 height 20
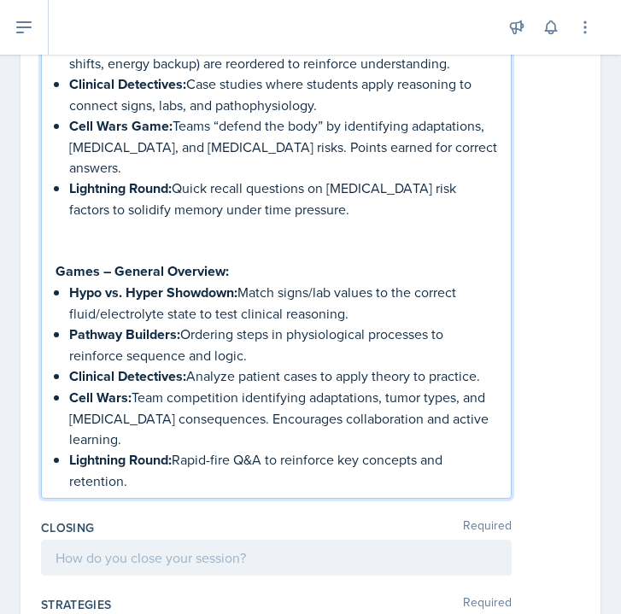
click at [159, 540] on div at bounding box center [276, 558] width 470 height 36
click at [159, 547] on p at bounding box center [275, 557] width 441 height 20
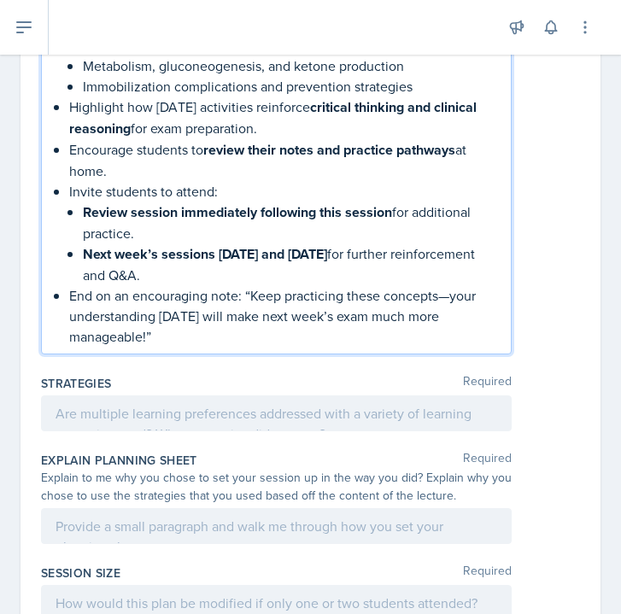
scroll to position [1884, 0]
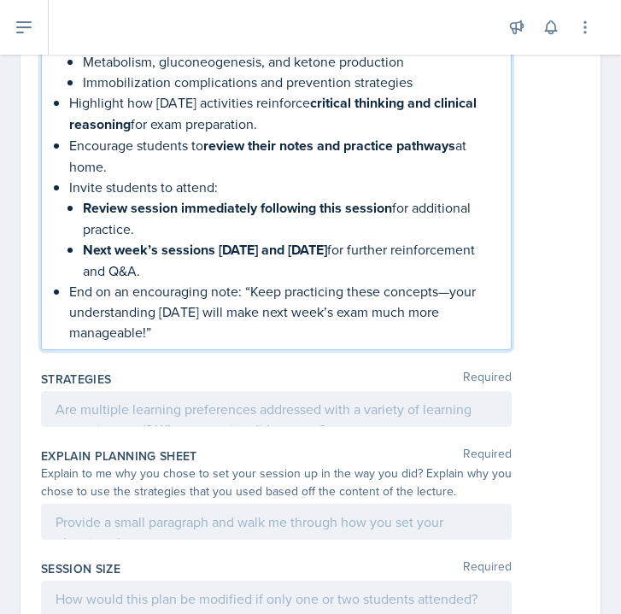
click at [216, 391] on div at bounding box center [276, 409] width 470 height 36
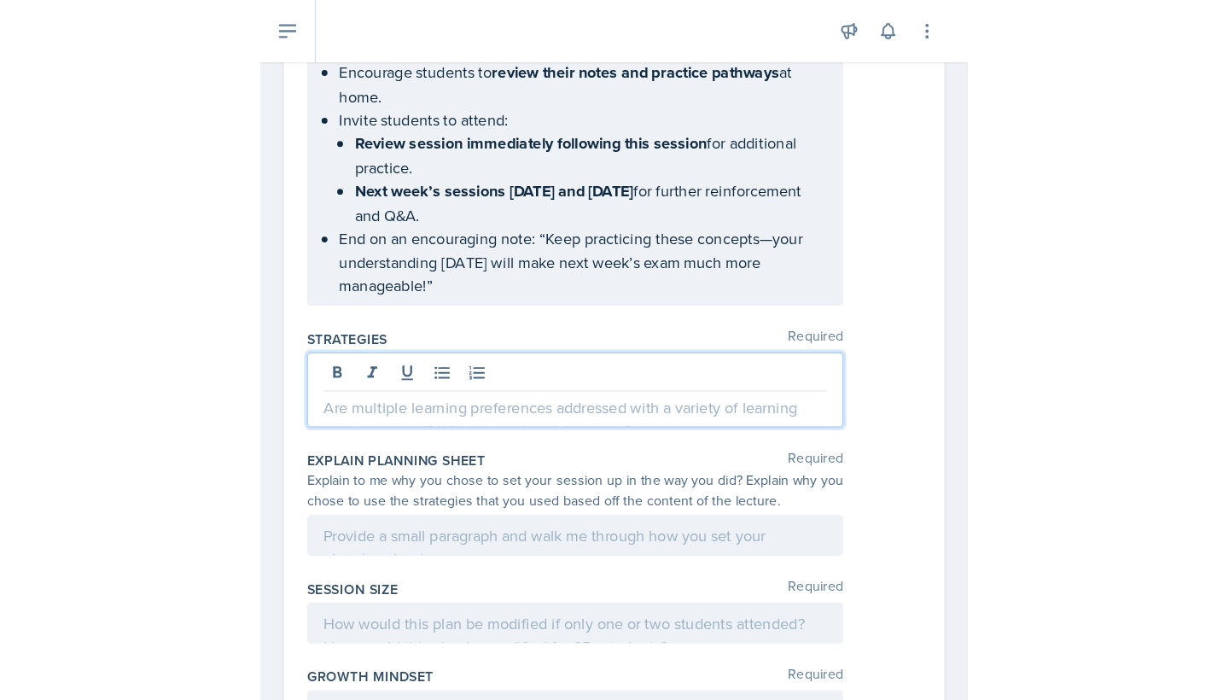
scroll to position [1938, 0]
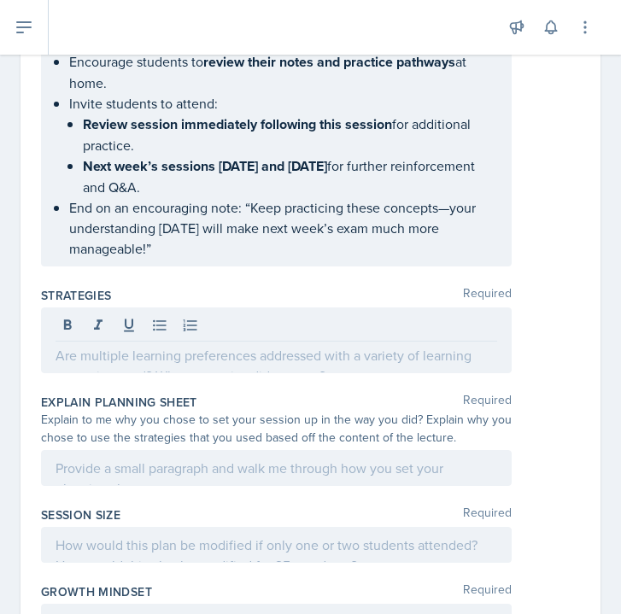
click at [324, 280] on div "Strategies Required" at bounding box center [310, 333] width 539 height 107
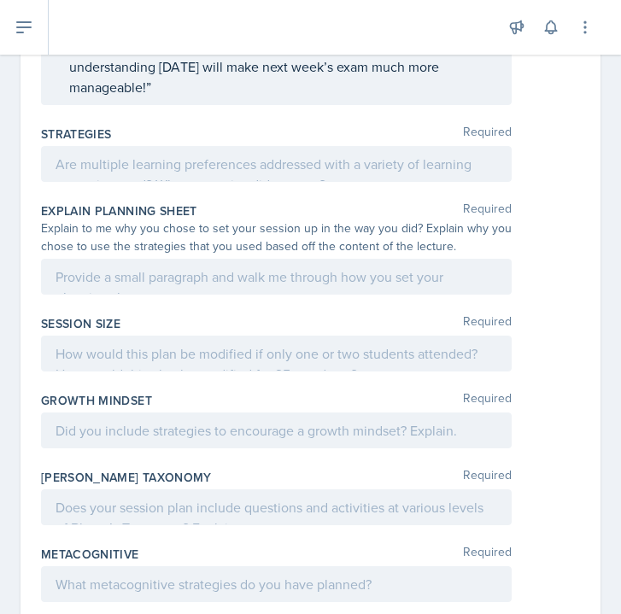
scroll to position [2010, 0]
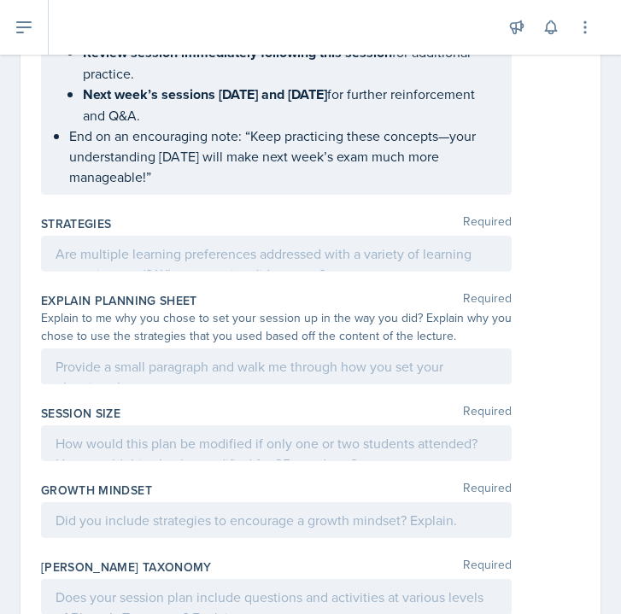
click at [96, 239] on div at bounding box center [276, 254] width 470 height 36
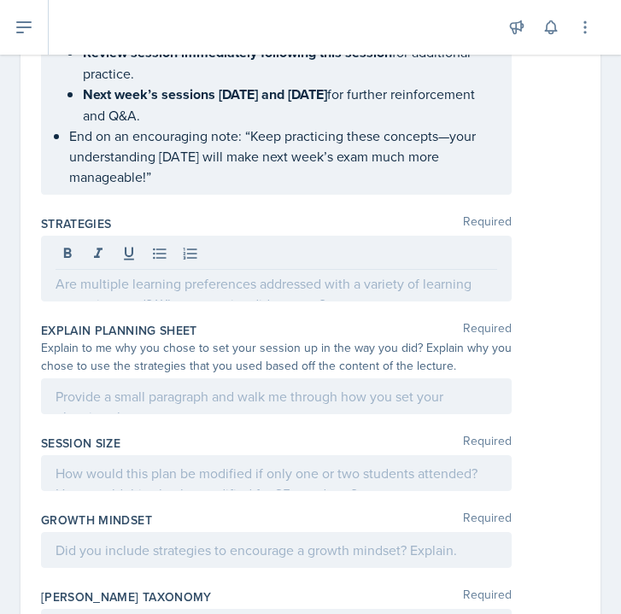
click at [96, 245] on icon at bounding box center [98, 253] width 17 height 17
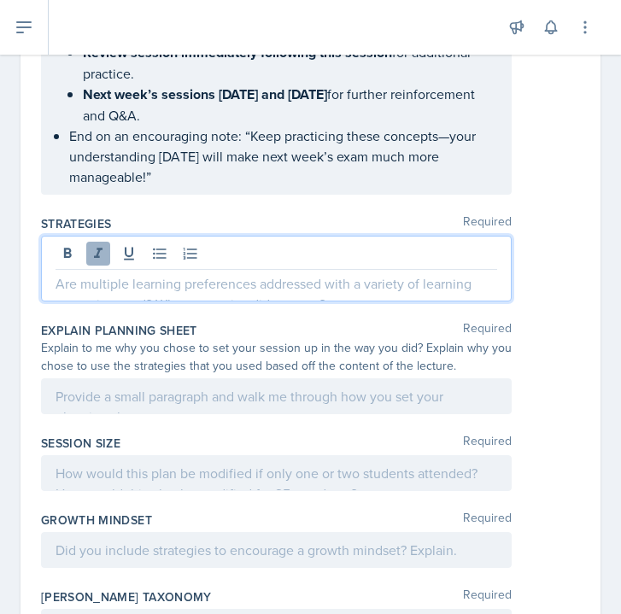
click at [101, 245] on icon at bounding box center [98, 253] width 17 height 17
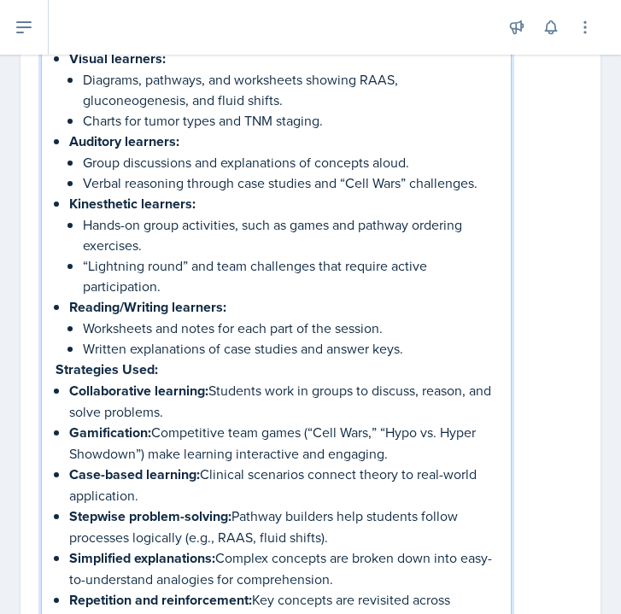
click at [406, 338] on p "Written explanations of case studies and answer keys." at bounding box center [290, 348] width 414 height 20
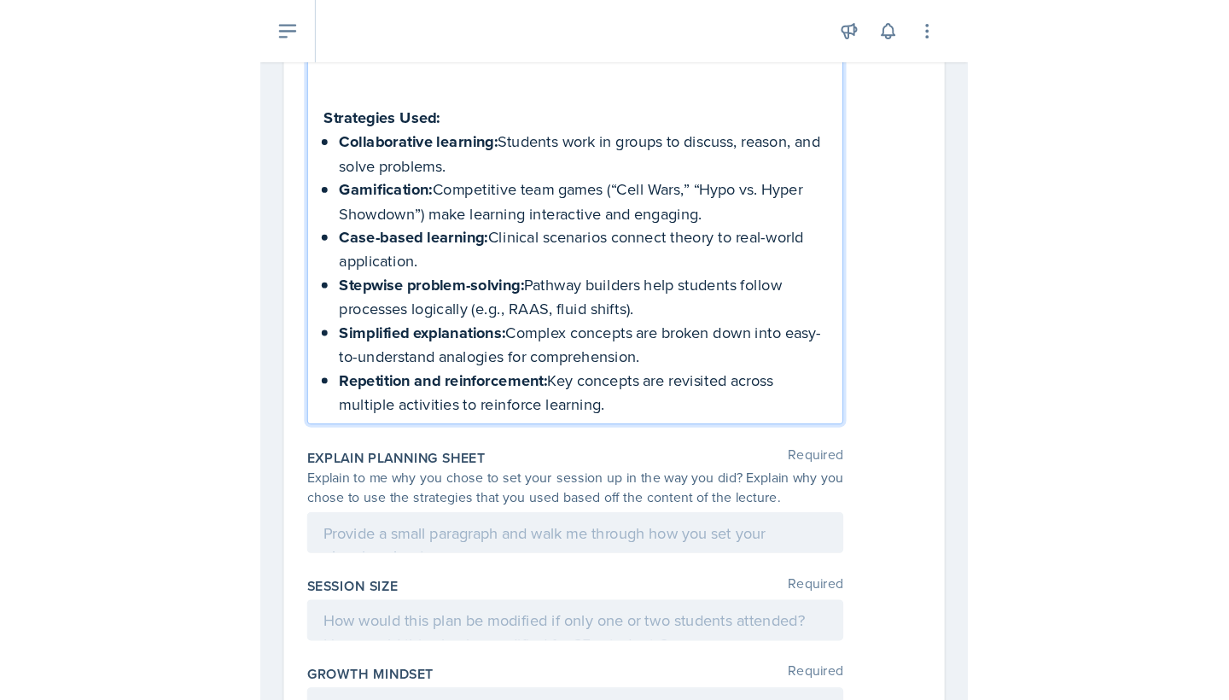
scroll to position [2571, 0]
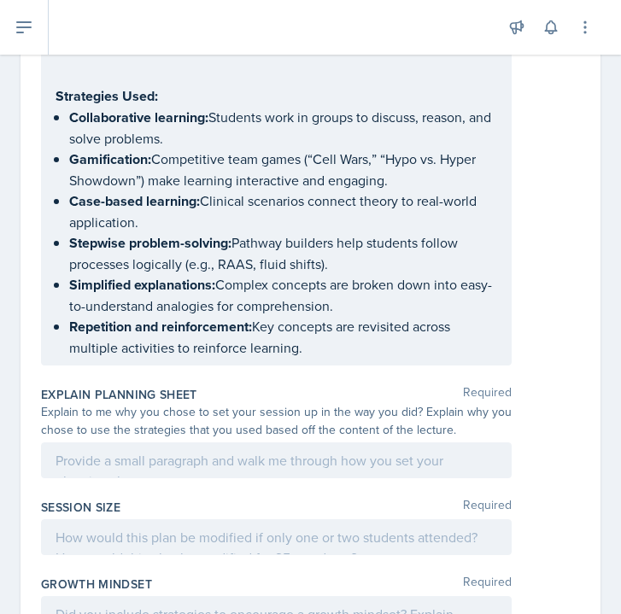
click at [516, 408] on div "Explain to me why you chose to set your session up in the way you did? Explain …" at bounding box center [310, 421] width 539 height 36
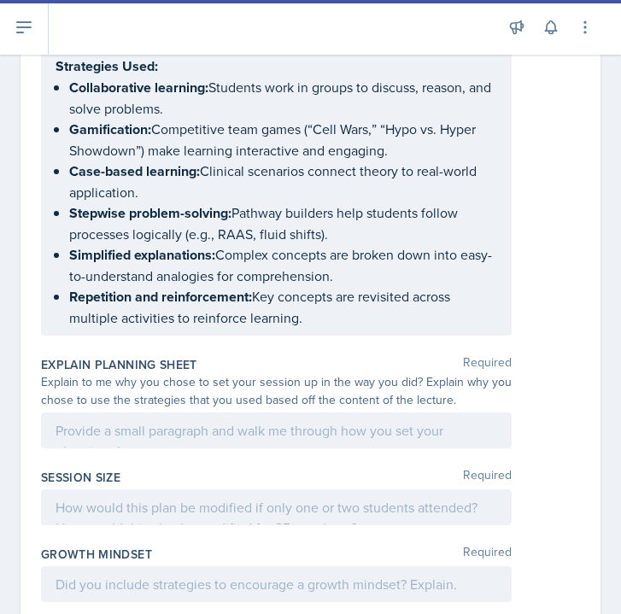
click at [166, 373] on div "Explain to me why you chose to set your session up in the way you did? Explain …" at bounding box center [276, 391] width 470 height 36
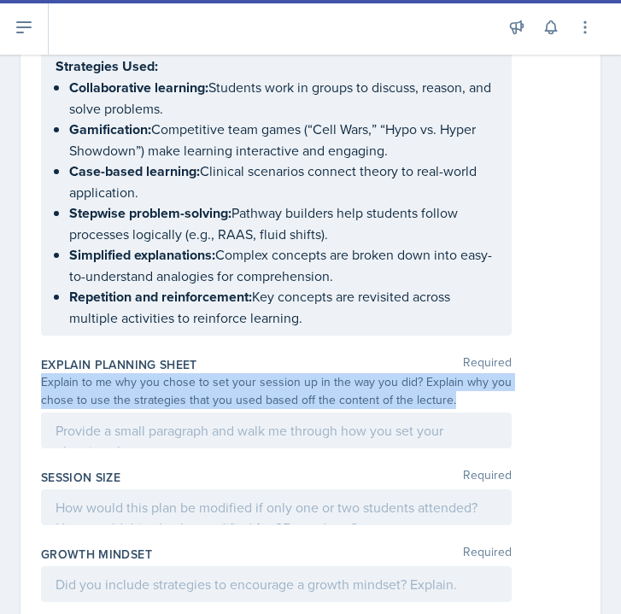
click at [166, 373] on div "Explain to me why you chose to set your session up in the way you did? Explain …" at bounding box center [276, 391] width 470 height 36
copy div "Explain to me why you chose to set your session up in the way you did? Explain …"
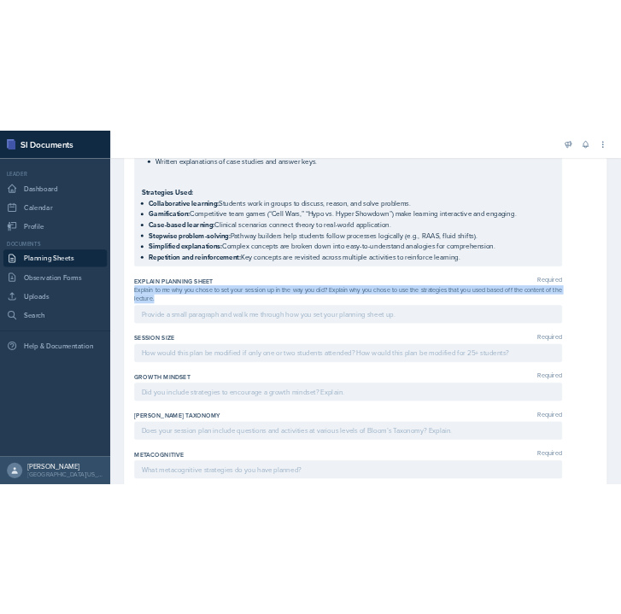
scroll to position [1886, 0]
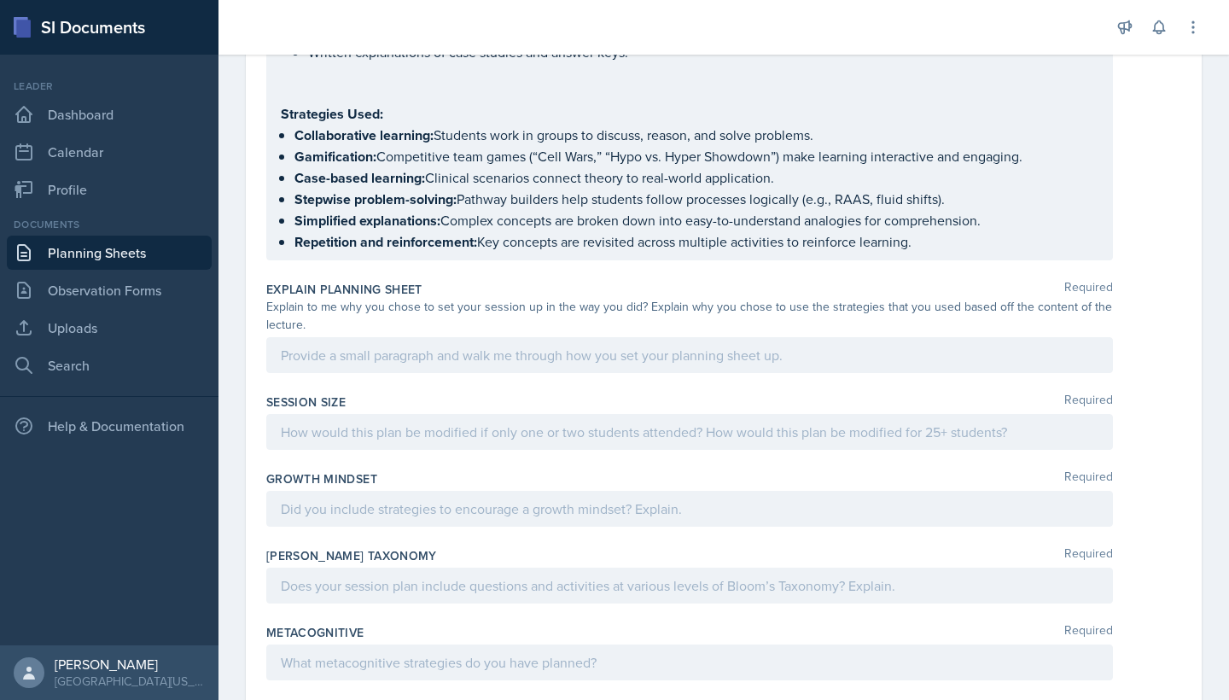
click at [1179, 387] on div "Session Size Required" at bounding box center [723, 425] width 915 height 77
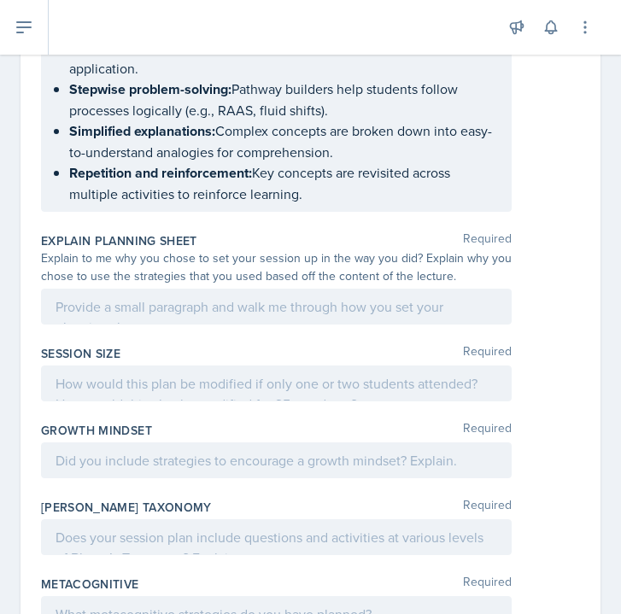
scroll to position [2691, 0]
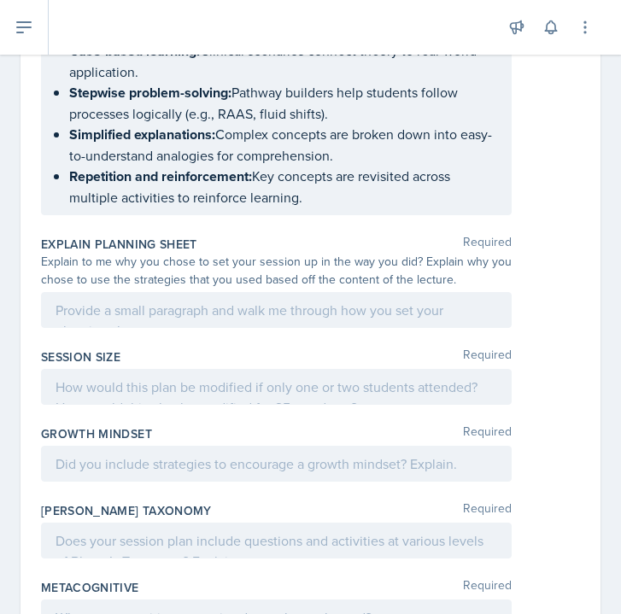
click at [170, 298] on div at bounding box center [276, 310] width 470 height 36
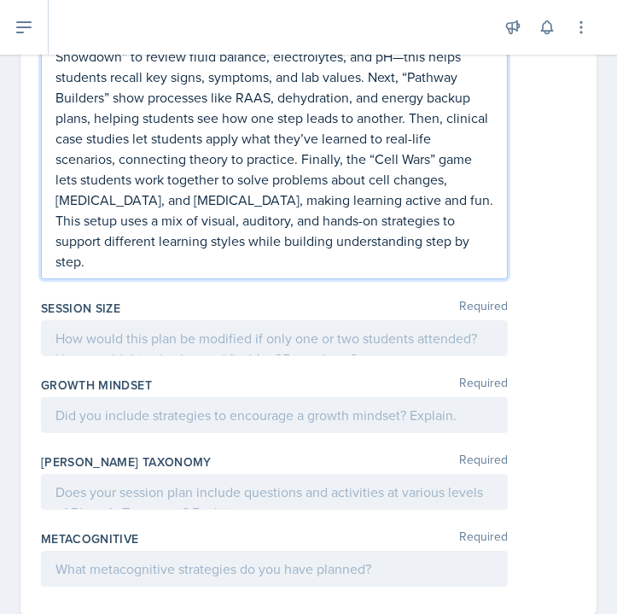
scroll to position [0, 0]
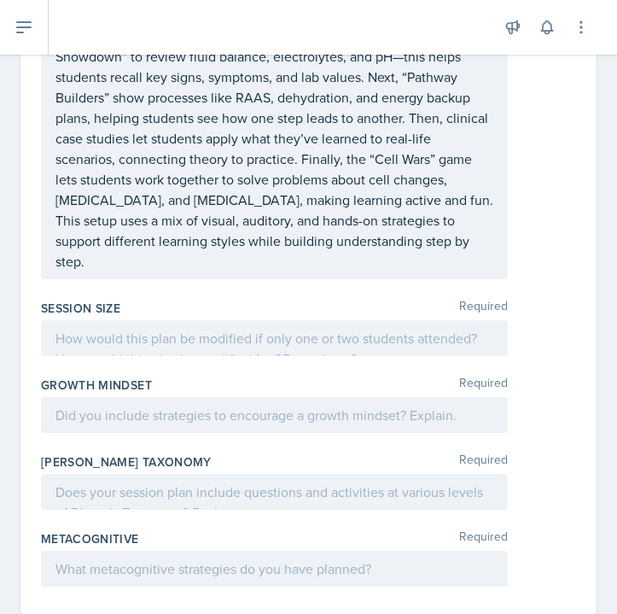
click at [182, 320] on div at bounding box center [274, 338] width 467 height 36
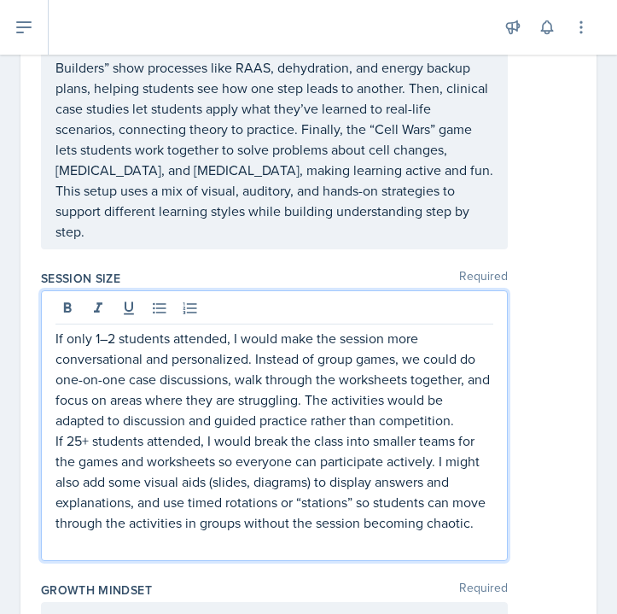
click at [468, 377] on p "If only 1–2 students attended, I would make the session more conversational and…" at bounding box center [274, 379] width 438 height 102
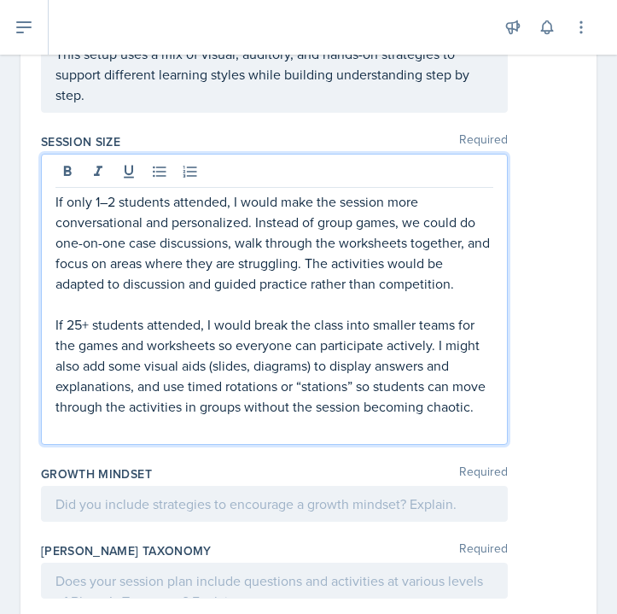
scroll to position [3184, 0]
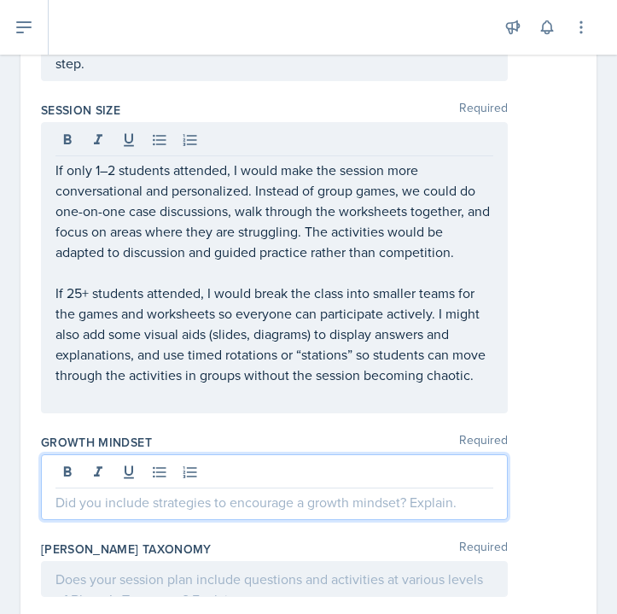
click at [172, 454] on div at bounding box center [274, 487] width 467 height 66
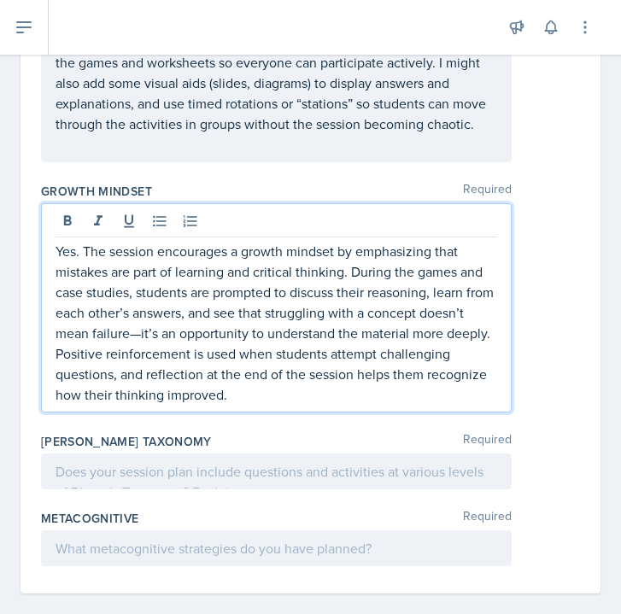
scroll to position [0, 0]
click at [119, 453] on div at bounding box center [276, 471] width 470 height 36
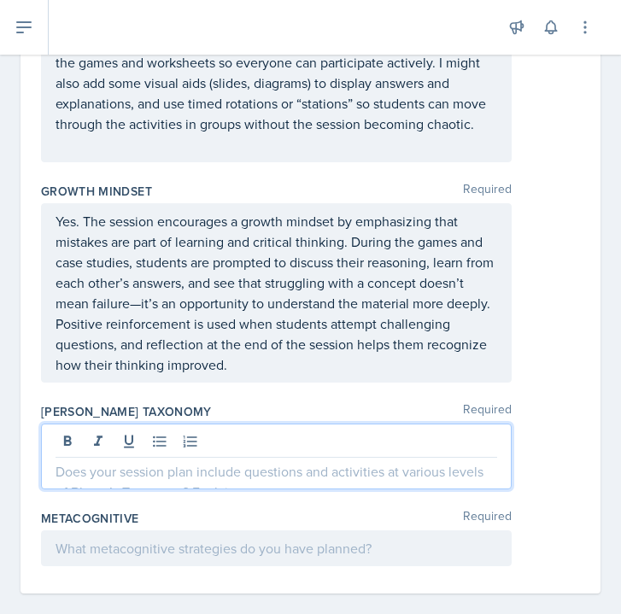
scroll to position [3484, 0]
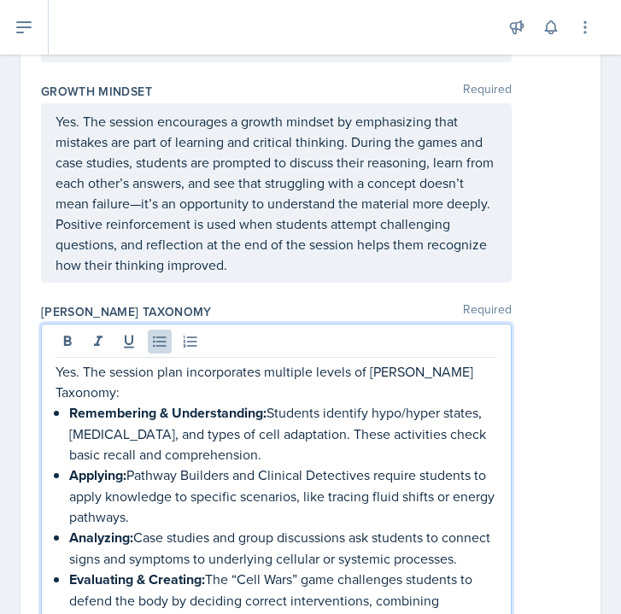
click at [502, 353] on div "Yes. The session plan incorporates multiple levels of [PERSON_NAME] Taxonomy: R…" at bounding box center [276, 481] width 470 height 315
click at [493, 361] on p "Yes. The session plan incorporates multiple levels of [PERSON_NAME] Taxonomy:" at bounding box center [275, 381] width 441 height 41
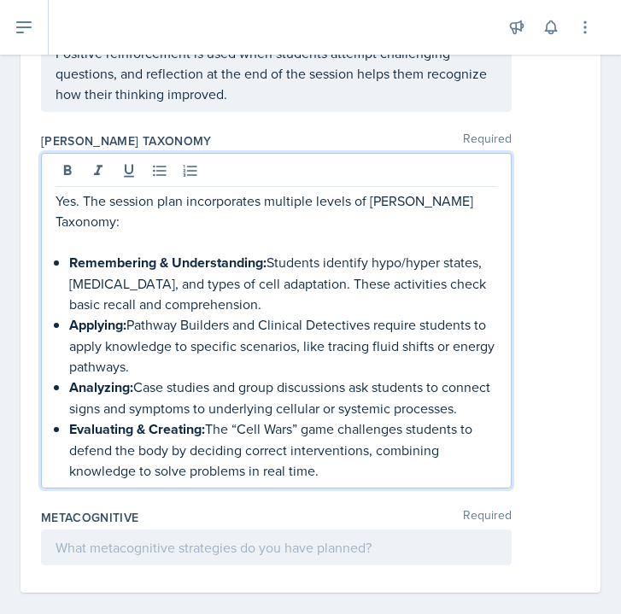
scroll to position [3654, 0]
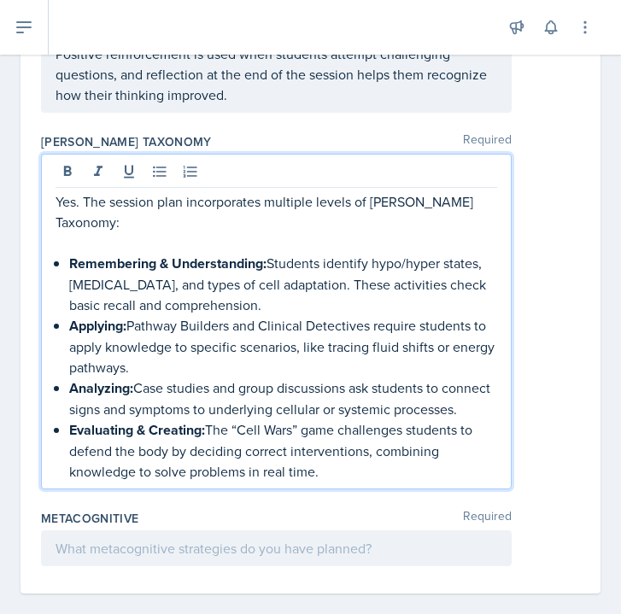
click at [256, 530] on div at bounding box center [276, 548] width 470 height 36
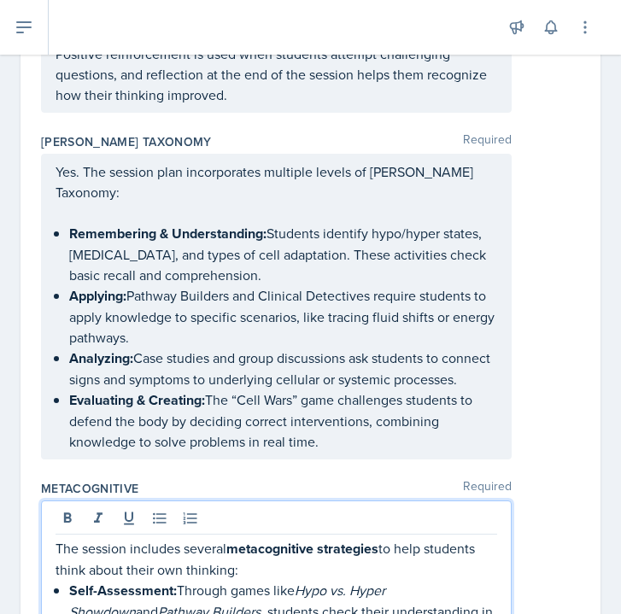
scroll to position [3956, 0]
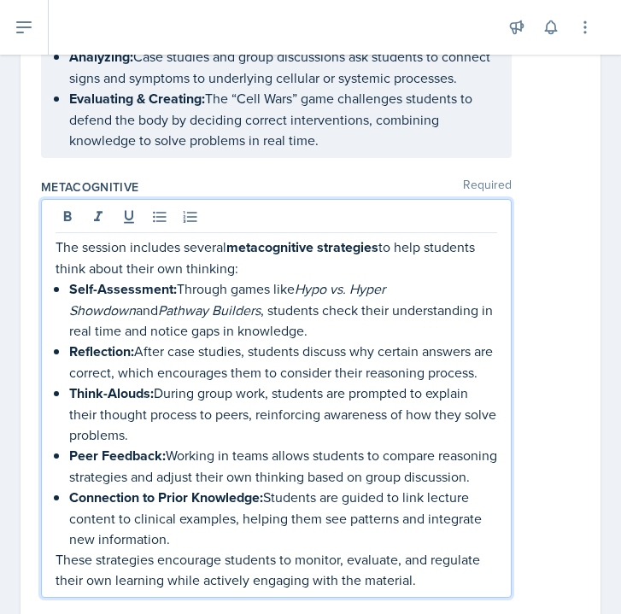
click at [255, 244] on p "The session includes several metacognitive strategies to help students think ab…" at bounding box center [275, 258] width 441 height 42
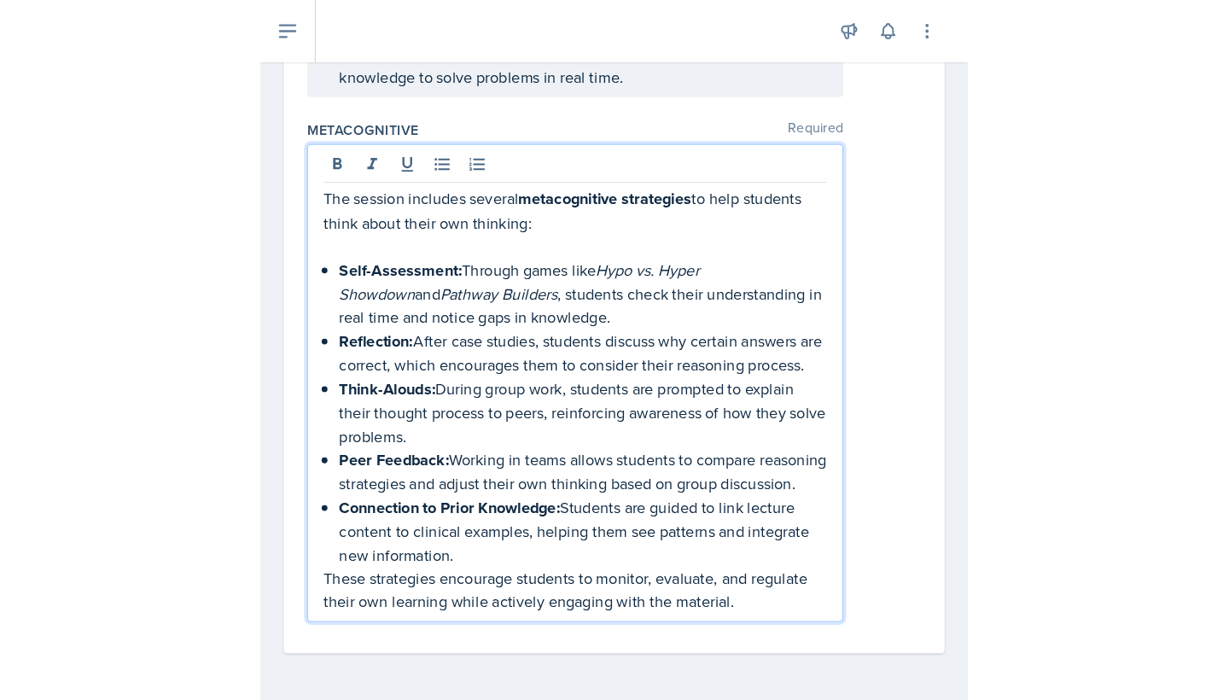
scroll to position [4049, 0]
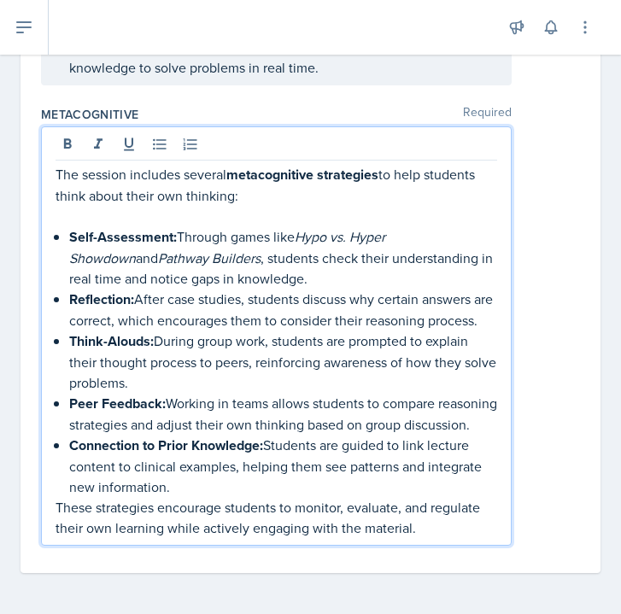
click at [410, 488] on p "Connection to Prior Knowledge: Students are guided to link lecture content to c…" at bounding box center [283, 466] width 428 height 62
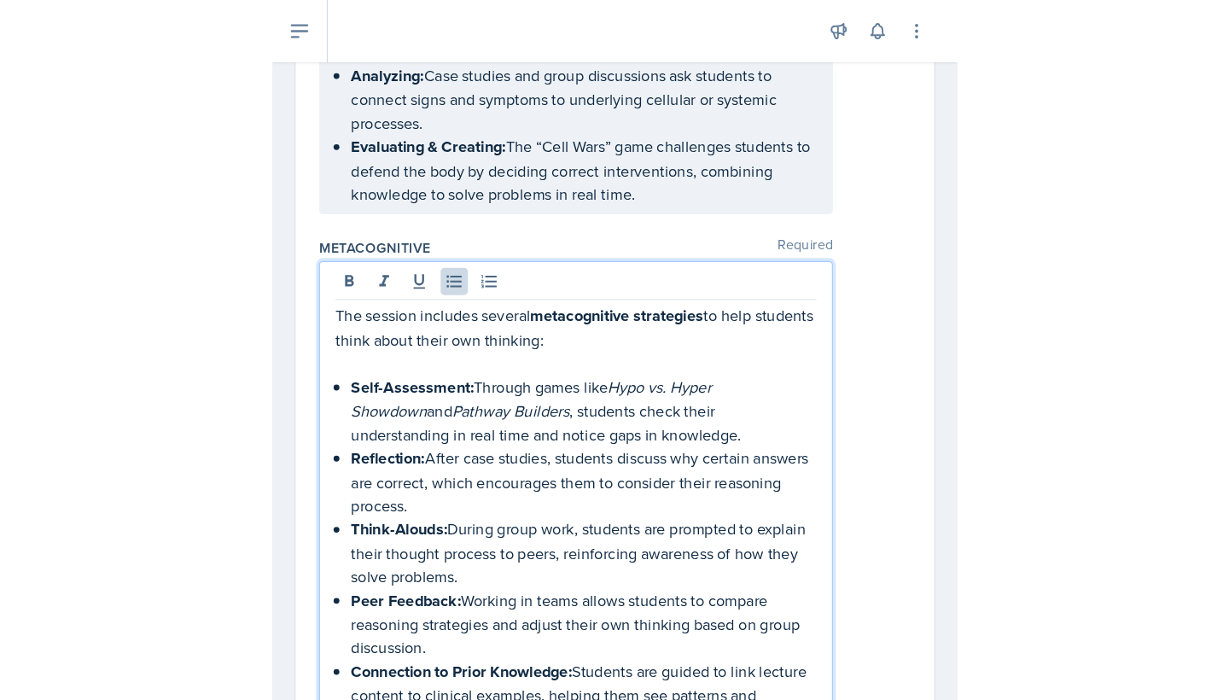
scroll to position [2711, 0]
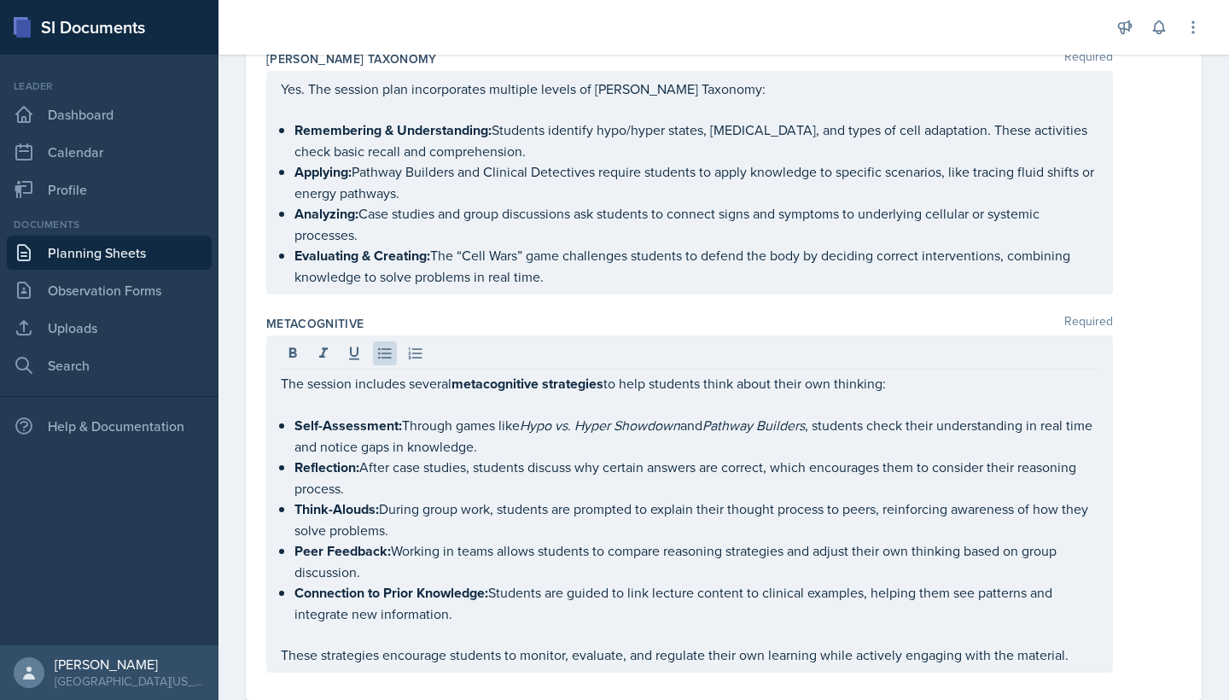
click at [1178, 515] on div "The session includes several metacognitive strategies to help students think ab…" at bounding box center [723, 504] width 915 height 337
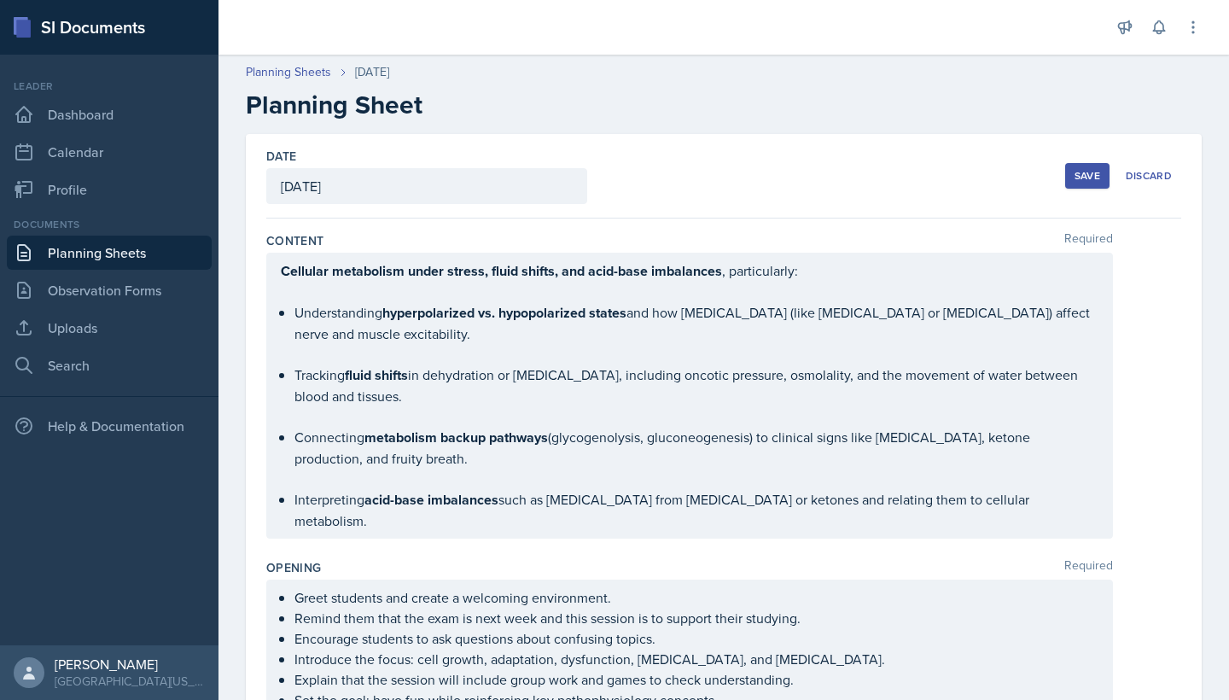
scroll to position [0, 0]
click at [1095, 172] on div "Save" at bounding box center [1088, 176] width 26 height 14
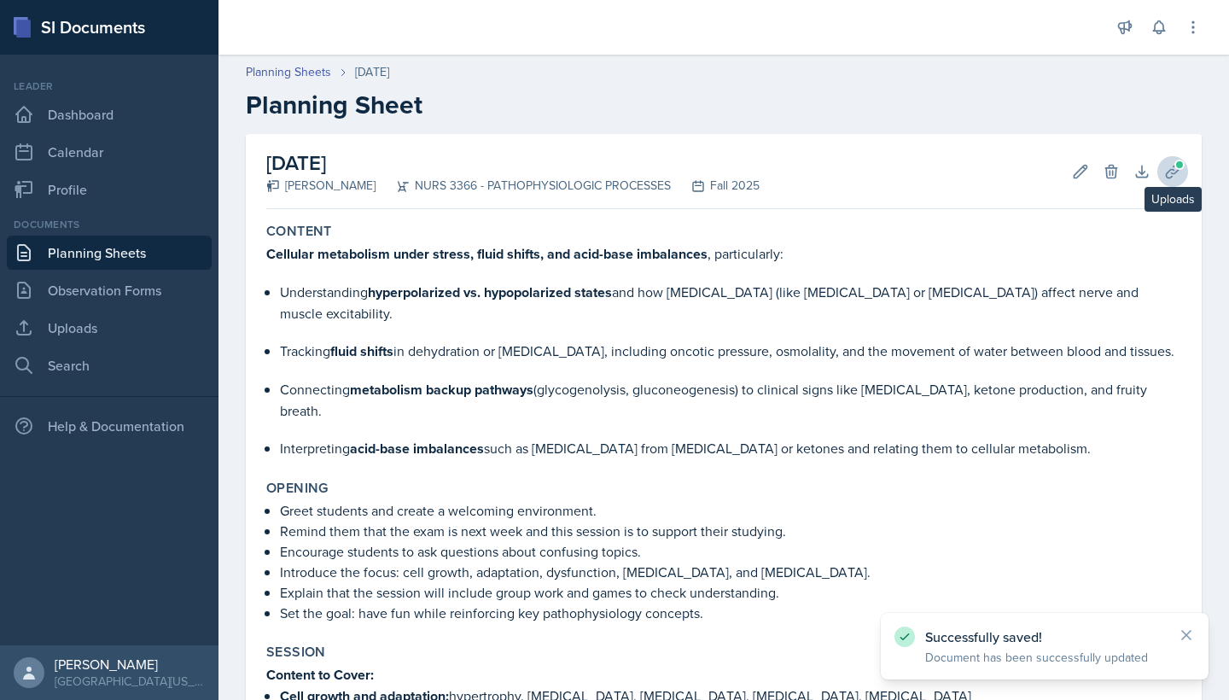
click at [1167, 167] on icon at bounding box center [1173, 171] width 17 height 17
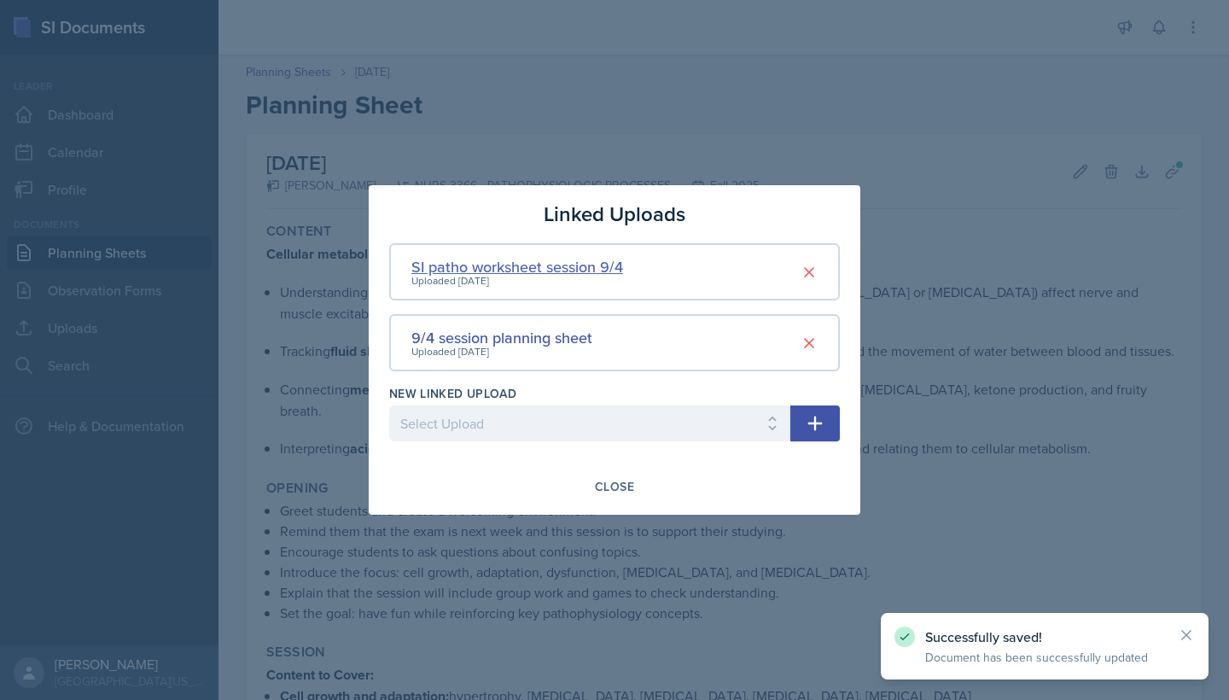
click at [569, 265] on div "SI patho worksheet session 9/4" at bounding box center [518, 266] width 212 height 23
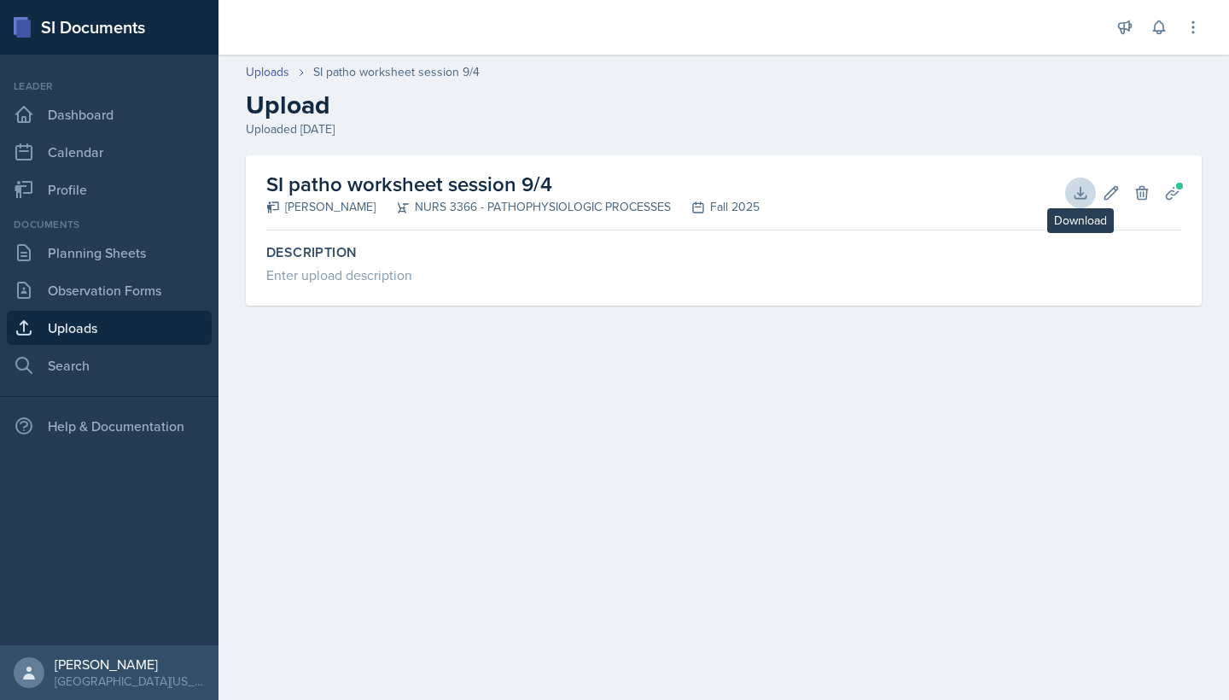
click at [1083, 192] on icon at bounding box center [1080, 192] width 17 height 17
click at [1200, 81] on div "Uploads SI patho worksheet session 9/4 Upload Uploaded [DATE]" at bounding box center [724, 100] width 1011 height 75
click at [115, 242] on link "Planning Sheets" at bounding box center [109, 253] width 205 height 34
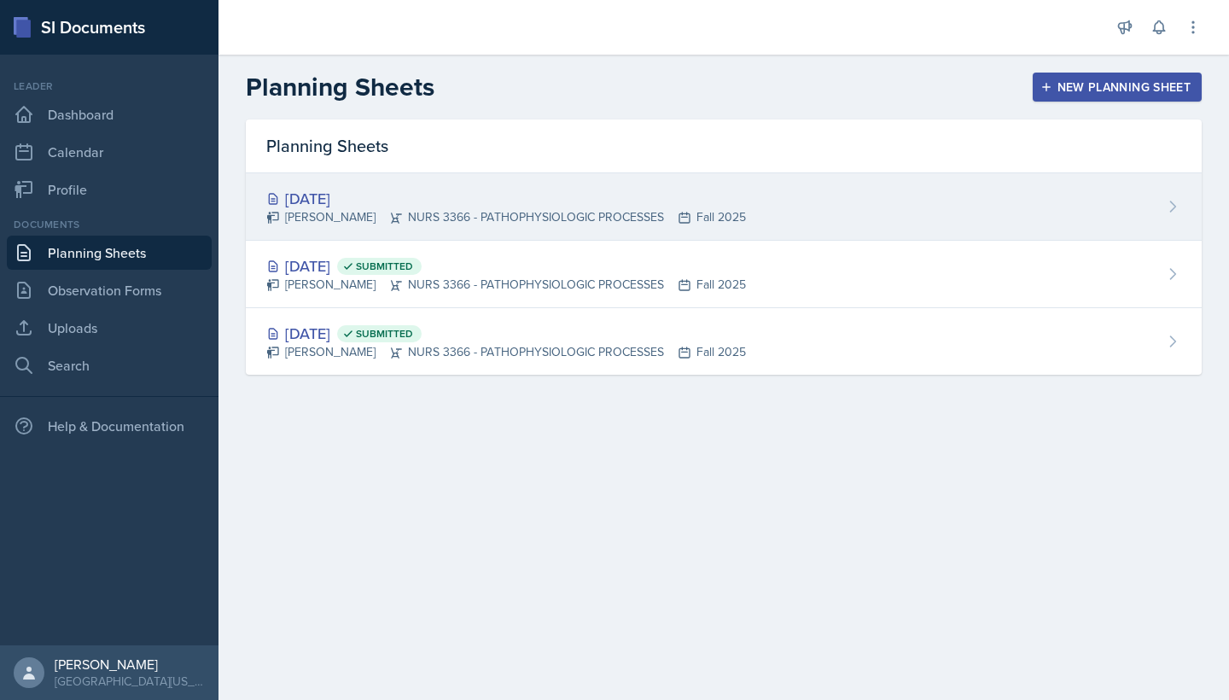
click at [578, 209] on div "[PERSON_NAME] NURS 3366 - PATHOPHYSIOLOGIC PROCESSES Fall 2025" at bounding box center [506, 217] width 480 height 18
